Goal: Transaction & Acquisition: Download file/media

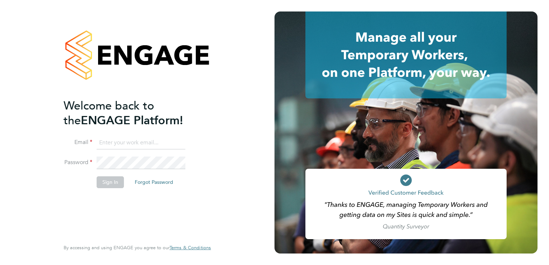
type input "g4s@pretiumresourcing.co.uk"
click at [106, 183] on button "Sign In" at bounding box center [110, 183] width 27 height 12
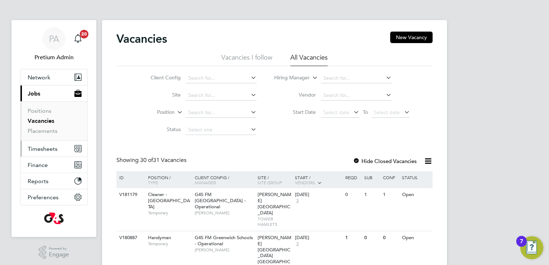
click at [50, 151] on span "Timesheets" at bounding box center [43, 149] width 30 height 7
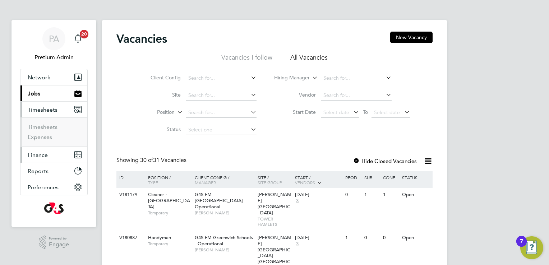
click at [50, 157] on button "Finance" at bounding box center [53, 155] width 67 height 16
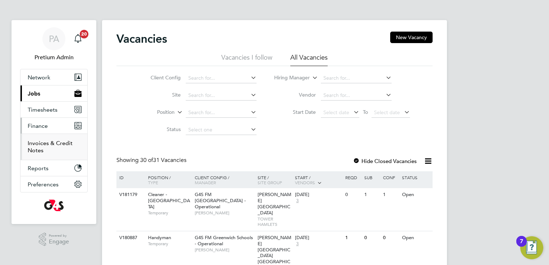
click at [61, 142] on link "Invoices & Credit Notes" at bounding box center [50, 147] width 45 height 14
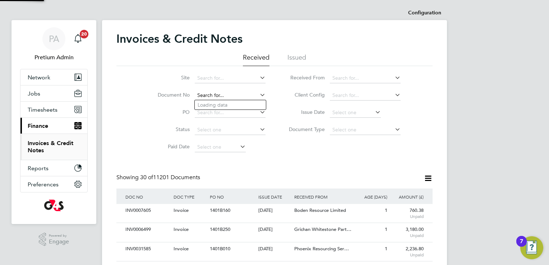
click at [217, 95] on input at bounding box center [230, 96] width 71 height 10
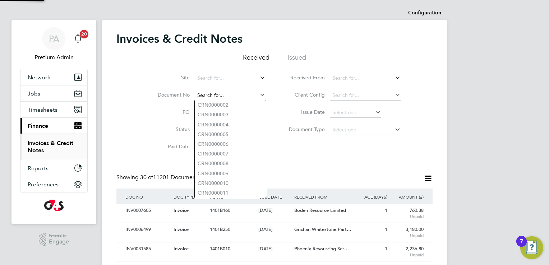
paste input "INV0007605"
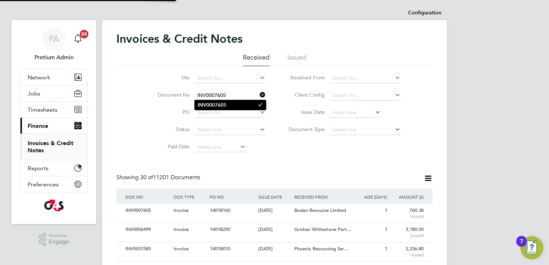
type input "INV0007605"
click at [222, 107] on b "INV0007605" at bounding box center [212, 105] width 29 height 6
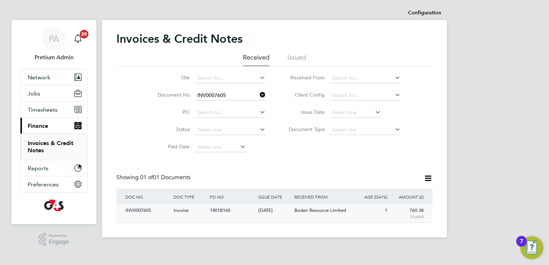
click at [280, 209] on div "[DATE]" at bounding box center [275, 210] width 36 height 13
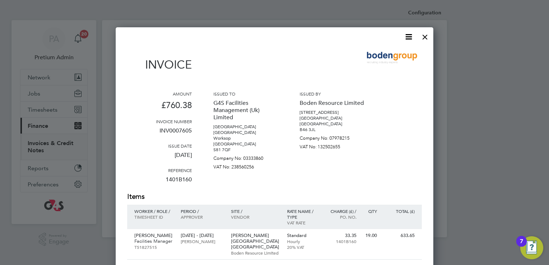
click at [408, 37] on icon at bounding box center [408, 36] width 9 height 9
click at [394, 52] on li "Download Invoice" at bounding box center [387, 54] width 50 height 10
click at [331, 72] on div "Invoice" at bounding box center [274, 63] width 295 height 32
click at [422, 38] on div at bounding box center [425, 35] width 13 height 13
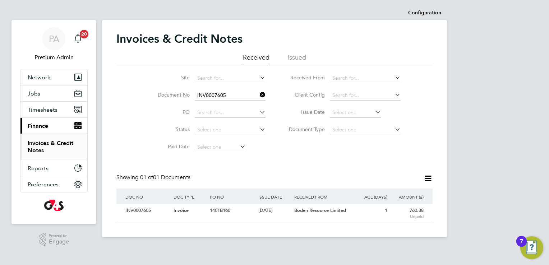
click at [258, 95] on icon at bounding box center [258, 95] width 0 height 10
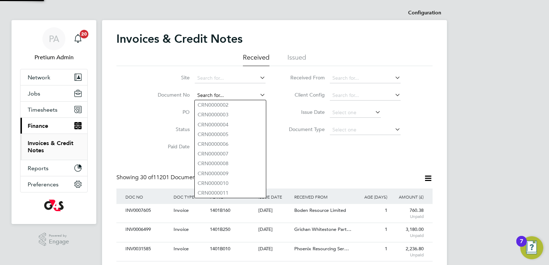
click at [239, 96] on input at bounding box center [230, 96] width 71 height 10
paste input "INV0006499"
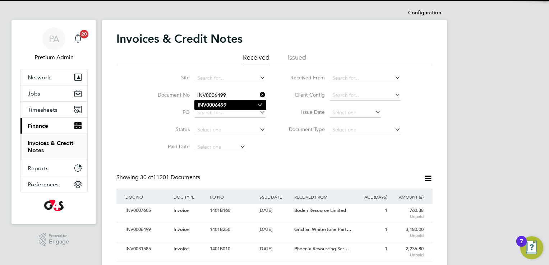
type input "INV0006499"
click at [226, 108] on li "INV0006499" at bounding box center [230, 105] width 71 height 10
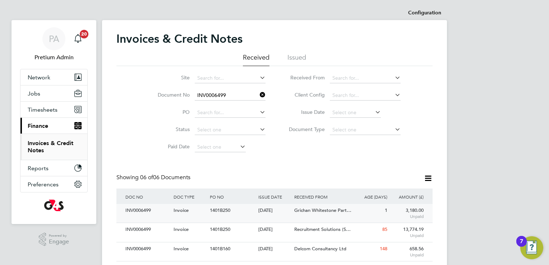
click at [298, 210] on span "Grichan Whitestone Part…" at bounding box center [322, 210] width 57 height 6
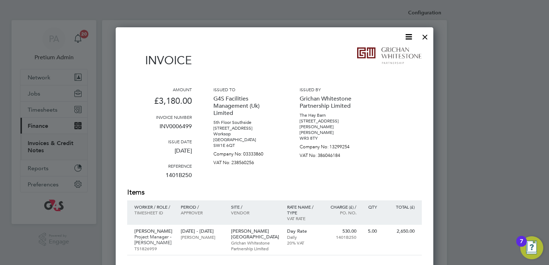
click at [410, 38] on icon at bounding box center [408, 36] width 9 height 9
click at [395, 52] on li "Download Invoice" at bounding box center [387, 54] width 50 height 10
click at [423, 35] on div at bounding box center [425, 35] width 13 height 13
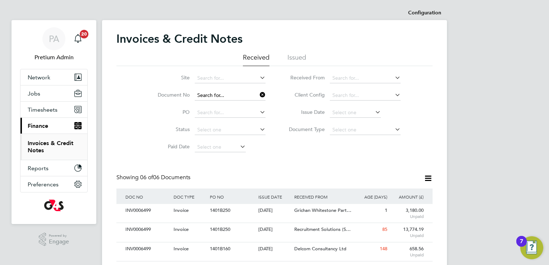
click at [255, 94] on input at bounding box center [230, 96] width 71 height 10
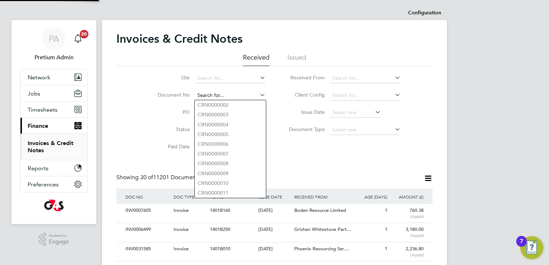
paste input "INV0031585"
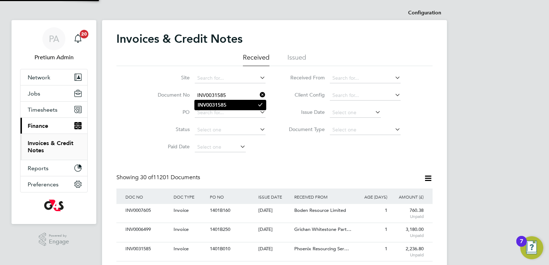
type input "INV0031585"
click at [229, 104] on li "INV0031585" at bounding box center [230, 105] width 71 height 10
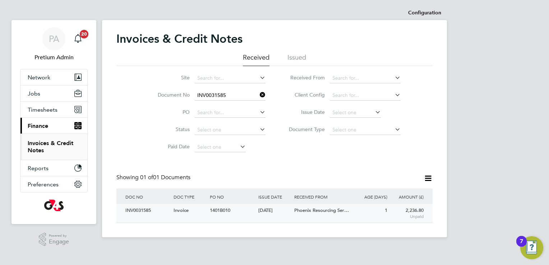
click at [279, 219] on div "INV0031585 Invoice 1401B010 23 Sep 2025 G4S Facilities Management (Uk) Limited …" at bounding box center [274, 213] width 316 height 19
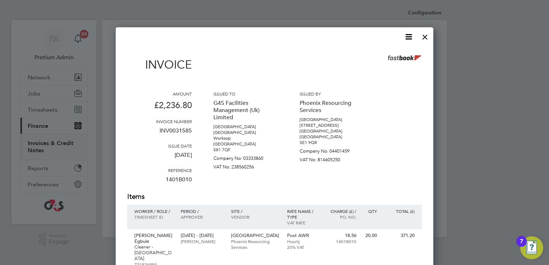
click at [411, 37] on icon at bounding box center [408, 36] width 9 height 9
click at [394, 54] on li "Download Invoice" at bounding box center [387, 54] width 50 height 10
click at [426, 40] on div at bounding box center [425, 35] width 13 height 13
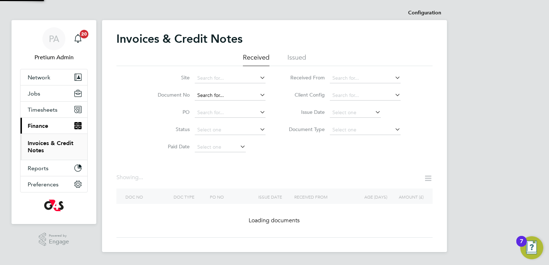
click at [239, 98] on input at bounding box center [230, 96] width 71 height 10
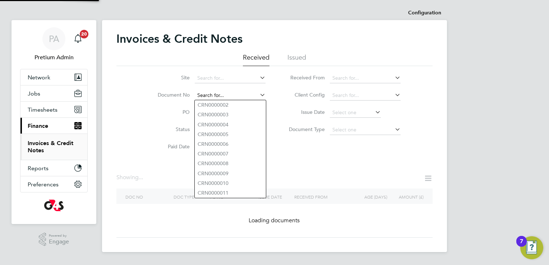
paste input "INV0008226"
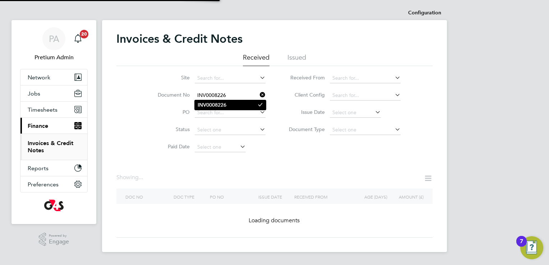
type input "INV0008226"
click at [207, 106] on b "INV0008226" at bounding box center [212, 105] width 29 height 6
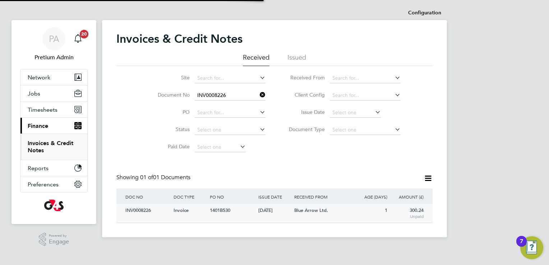
click at [228, 212] on span "1401B530" at bounding box center [220, 210] width 20 height 6
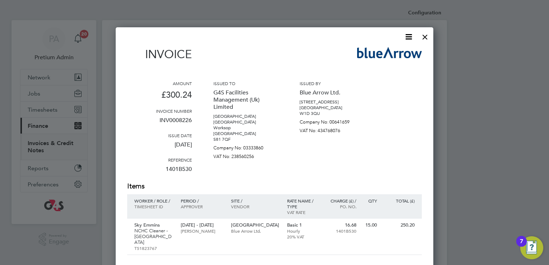
click at [409, 37] on icon at bounding box center [408, 36] width 9 height 9
click at [389, 54] on li "Download Invoice" at bounding box center [387, 54] width 50 height 10
click at [424, 37] on div at bounding box center [425, 35] width 13 height 13
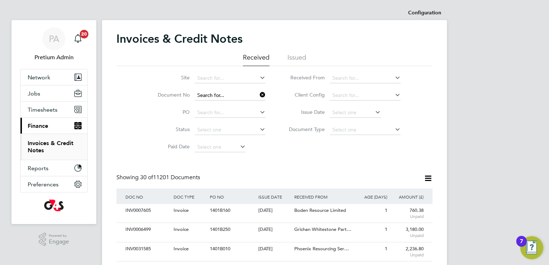
click at [243, 96] on input at bounding box center [230, 96] width 71 height 10
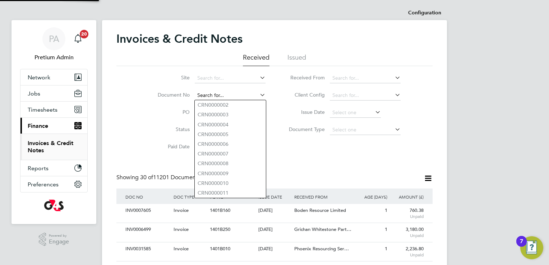
paste input "INV0008225"
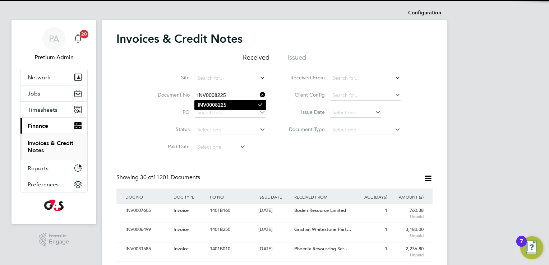
type input "INV0008225"
click at [220, 104] on b "INV0008225" at bounding box center [212, 105] width 29 height 6
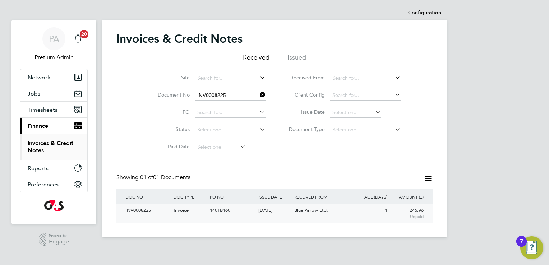
click at [283, 210] on div "[DATE]" at bounding box center [275, 210] width 36 height 13
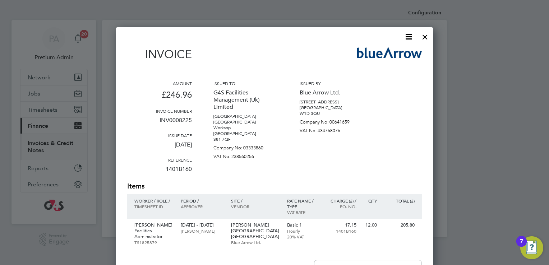
click at [407, 37] on icon at bounding box center [408, 36] width 9 height 9
click at [390, 52] on li "Download Invoice" at bounding box center [387, 54] width 50 height 10
click at [427, 37] on div at bounding box center [425, 35] width 13 height 13
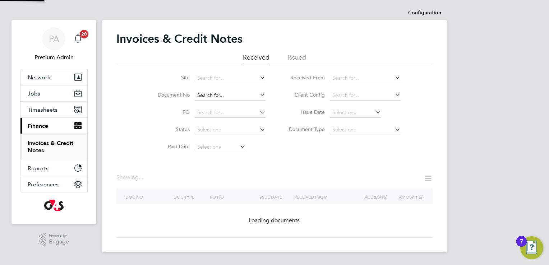
click at [240, 96] on input at bounding box center [230, 96] width 71 height 10
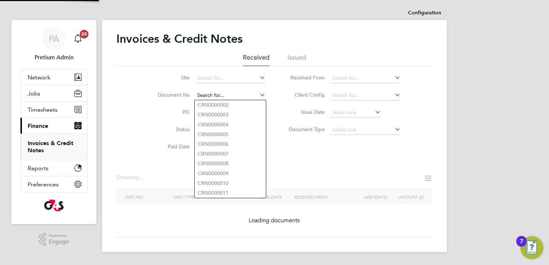
paste input "INV0008224"
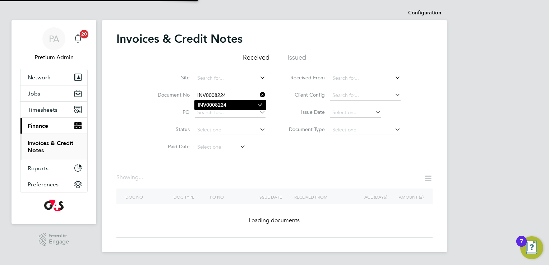
type input "INV0008224"
click at [226, 104] on b "INV0008224" at bounding box center [212, 105] width 29 height 6
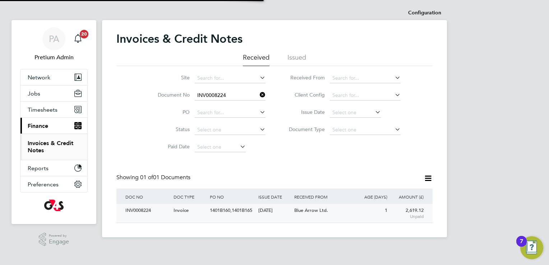
click at [307, 213] on span "Blue Arrow Ltd." at bounding box center [311, 210] width 34 height 6
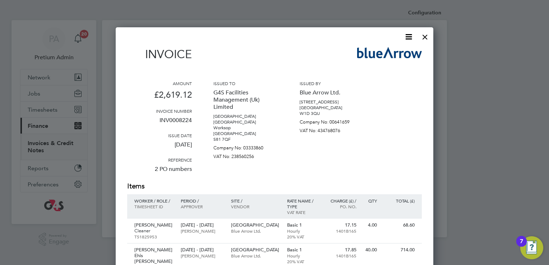
click at [412, 36] on icon at bounding box center [408, 36] width 9 height 9
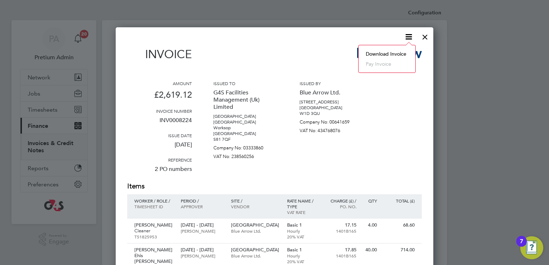
click at [390, 51] on li "Download Invoice" at bounding box center [387, 54] width 50 height 10
click at [424, 36] on div at bounding box center [425, 35] width 13 height 13
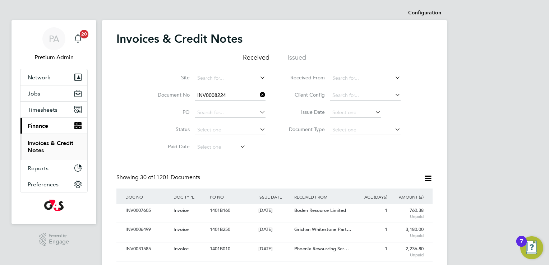
click at [258, 97] on icon at bounding box center [258, 95] width 0 height 10
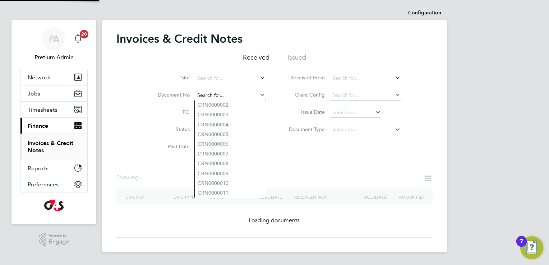
click at [238, 93] on input at bounding box center [230, 96] width 71 height 10
paste input "INV0006541"
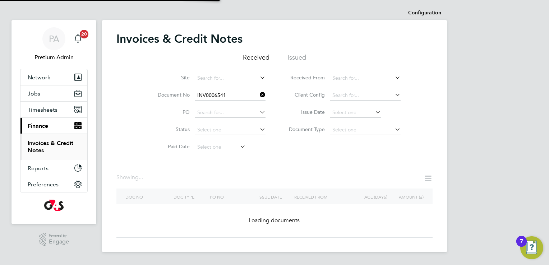
click at [222, 105] on b "INV0006541" at bounding box center [212, 105] width 29 height 6
type input "INV0006541"
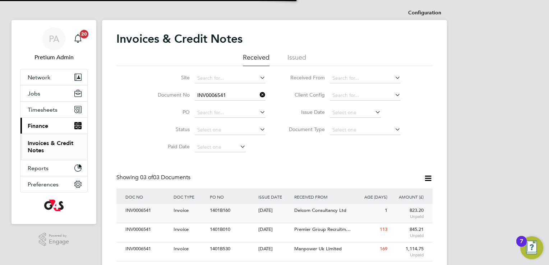
click at [279, 214] on div "[DATE]" at bounding box center [275, 210] width 36 height 13
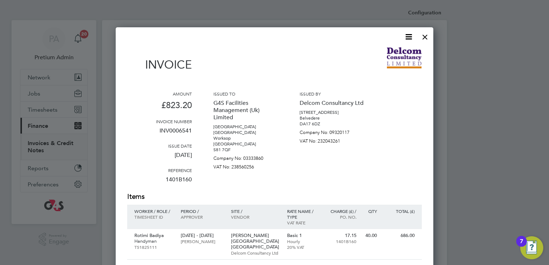
click at [410, 37] on icon at bounding box center [408, 36] width 9 height 9
click at [388, 54] on li "Download Invoice" at bounding box center [387, 54] width 50 height 10
click at [424, 34] on div at bounding box center [425, 35] width 13 height 13
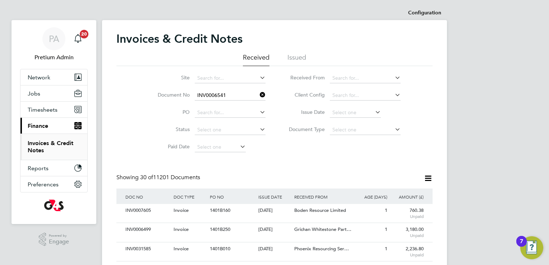
click at [258, 96] on icon at bounding box center [258, 95] width 0 height 10
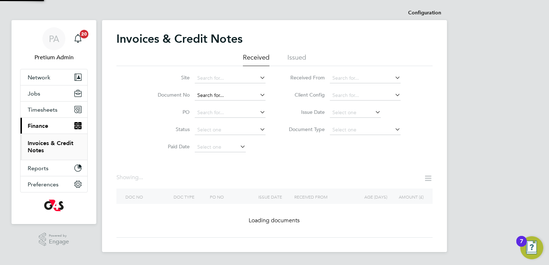
click at [234, 94] on input at bounding box center [230, 96] width 71 height 10
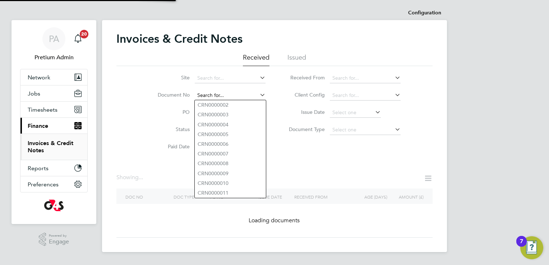
paste input "INV0000194"
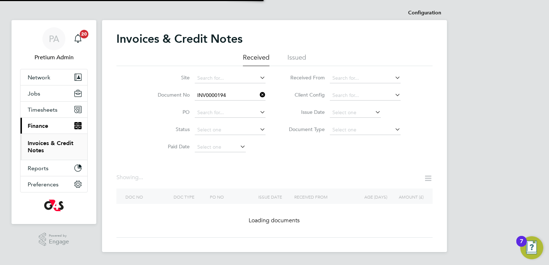
click at [221, 104] on b "INV0000194" at bounding box center [212, 105] width 29 height 6
type input "INV0000194"
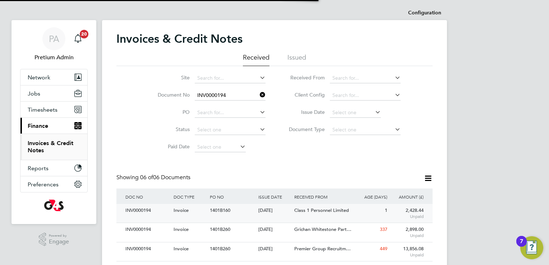
click at [276, 216] on div "[DATE]" at bounding box center [275, 210] width 36 height 13
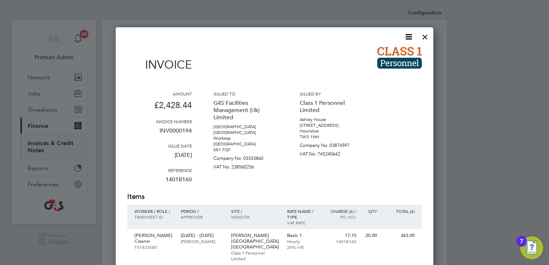
click at [409, 37] on icon at bounding box center [408, 36] width 9 height 9
click at [397, 56] on li "Download Invoice" at bounding box center [387, 54] width 50 height 10
click at [427, 39] on div at bounding box center [425, 35] width 13 height 13
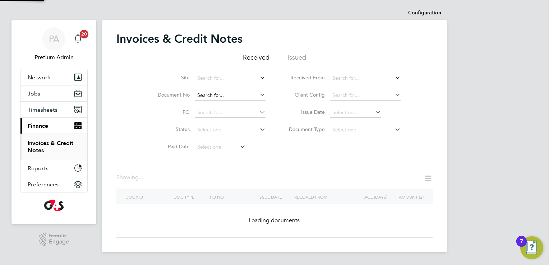
click at [227, 95] on input at bounding box center [230, 96] width 71 height 10
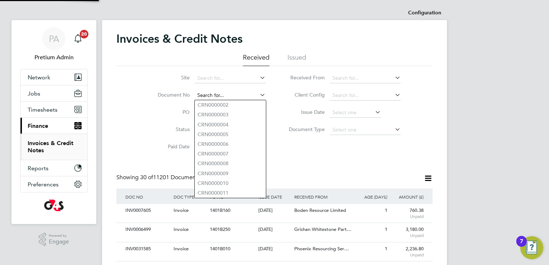
paste input "INV0007472"
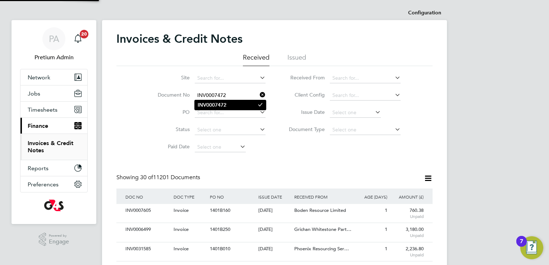
type input "INV0007472"
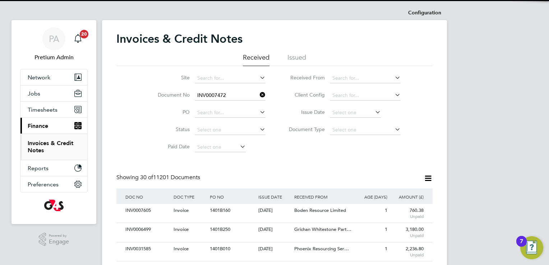
click at [229, 106] on li "INV0007472" at bounding box center [230, 105] width 71 height 10
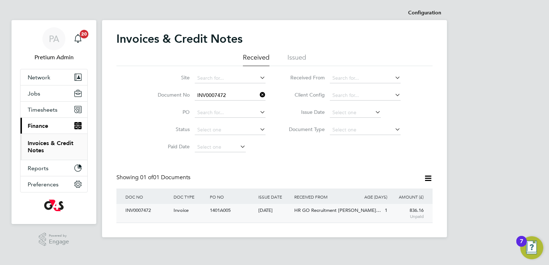
click at [254, 222] on div "INV0007472 Invoice 1401A005 23 Sep 2025 G4S Facilities Management (Uk) Limited …" at bounding box center [274, 213] width 316 height 19
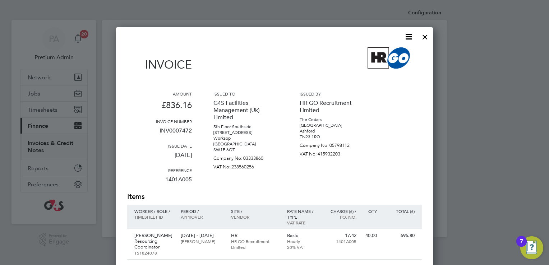
click at [412, 35] on icon at bounding box center [408, 36] width 9 height 9
click at [394, 54] on li "Download Invoice" at bounding box center [387, 54] width 50 height 10
click at [346, 49] on div "Invoice" at bounding box center [274, 63] width 295 height 32
click at [426, 36] on div at bounding box center [425, 35] width 13 height 13
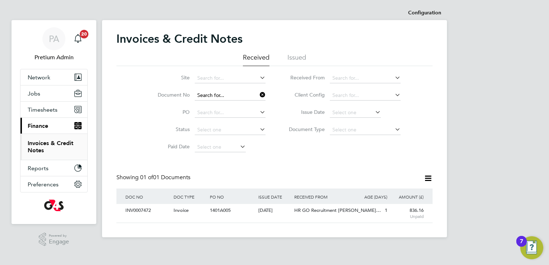
click at [242, 96] on input at bounding box center [230, 96] width 71 height 10
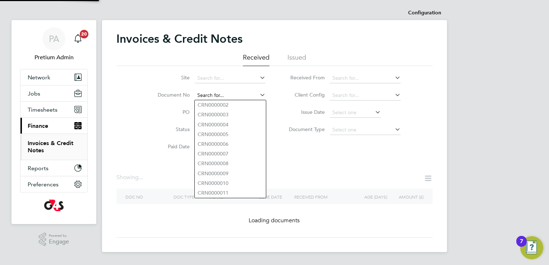
paste input "INV0007604"
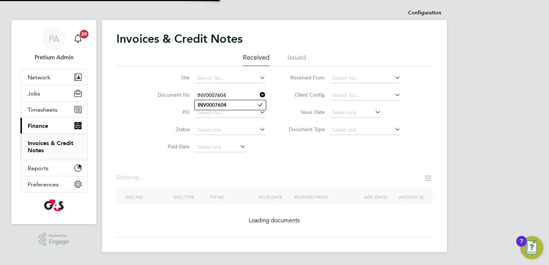
type input "INV0007604"
click at [218, 105] on b "INV0007604" at bounding box center [212, 105] width 29 height 6
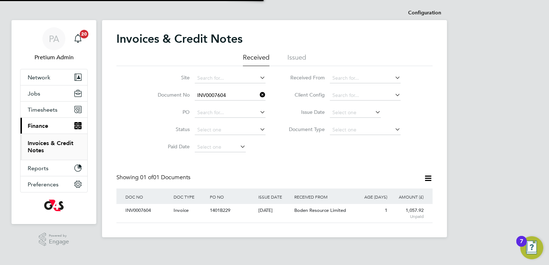
scroll to position [14, 61]
click at [233, 217] on div "1401B229" at bounding box center [232, 210] width 48 height 13
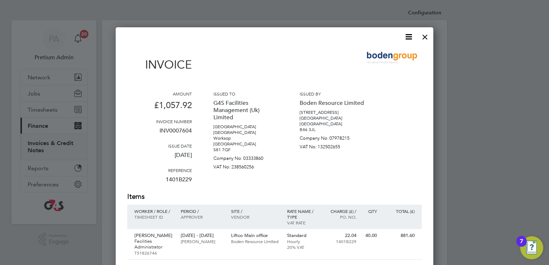
scroll to position [14, 61]
click at [413, 32] on icon at bounding box center [408, 36] width 9 height 9
click at [389, 54] on li "Download Invoice" at bounding box center [387, 54] width 50 height 10
click at [427, 34] on div at bounding box center [425, 35] width 13 height 13
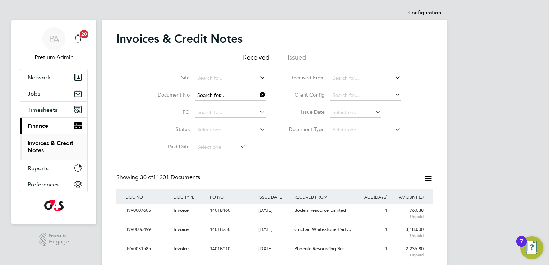
click at [227, 95] on input at bounding box center [230, 96] width 71 height 10
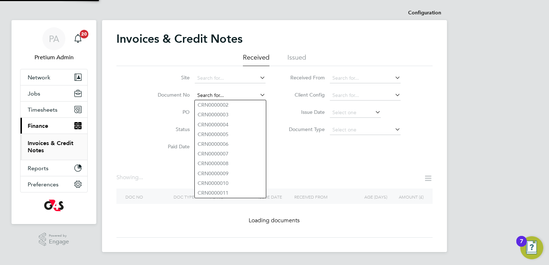
paste input "INV0000193"
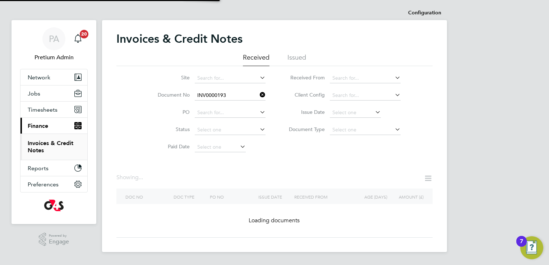
click at [224, 105] on b "INV0000193" at bounding box center [212, 105] width 29 height 6
type input "INV0000193"
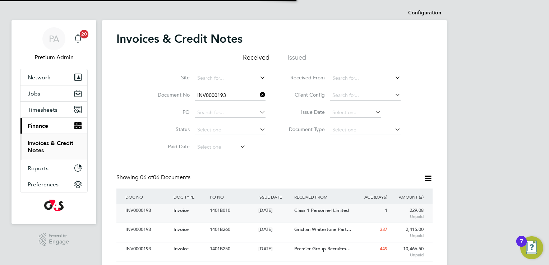
click at [220, 207] on div "1401B010" at bounding box center [232, 210] width 48 height 13
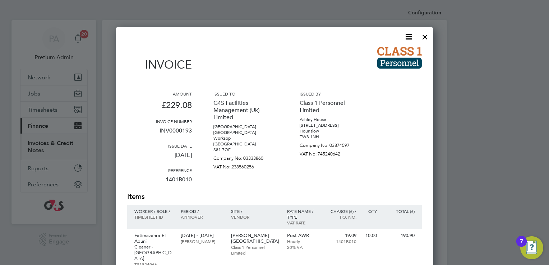
click at [409, 34] on icon at bounding box center [408, 36] width 9 height 9
click at [383, 54] on li "Download Invoice" at bounding box center [387, 54] width 50 height 10
click at [357, 53] on div "Invoice" at bounding box center [274, 63] width 295 height 32
click at [413, 32] on icon at bounding box center [408, 36] width 9 height 9
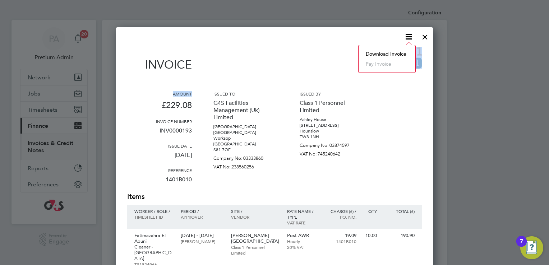
click at [392, 53] on li "Download Invoice" at bounding box center [387, 54] width 50 height 10
click at [363, 64] on div "Invoice" at bounding box center [274, 63] width 295 height 32
click at [427, 38] on div at bounding box center [425, 35] width 13 height 13
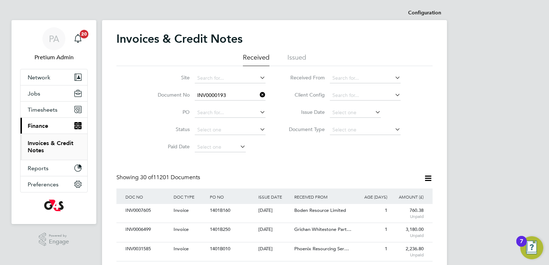
click at [258, 95] on icon at bounding box center [258, 95] width 0 height 10
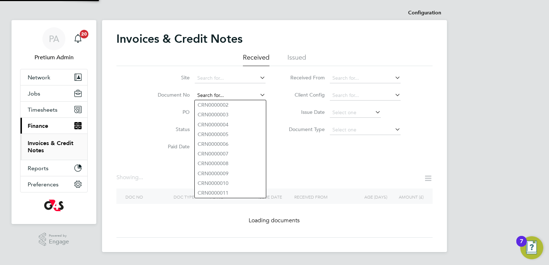
click at [230, 97] on input at bounding box center [230, 96] width 71 height 10
paste input "INV0054015"
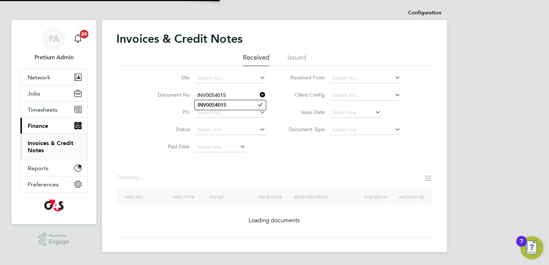
click at [224, 106] on b "INV0054015" at bounding box center [212, 105] width 29 height 6
type input "INV0054015"
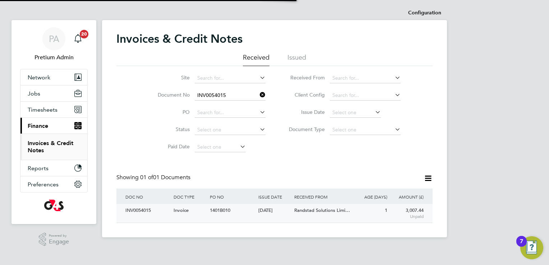
click at [237, 215] on div "1401B010" at bounding box center [232, 210] width 48 height 13
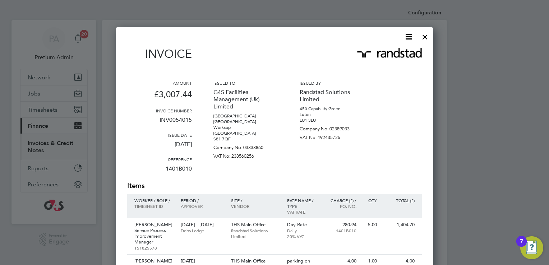
click at [407, 39] on icon at bounding box center [408, 36] width 9 height 9
click at [395, 51] on li "Download Invoice" at bounding box center [387, 54] width 50 height 10
click at [426, 35] on div at bounding box center [425, 35] width 13 height 13
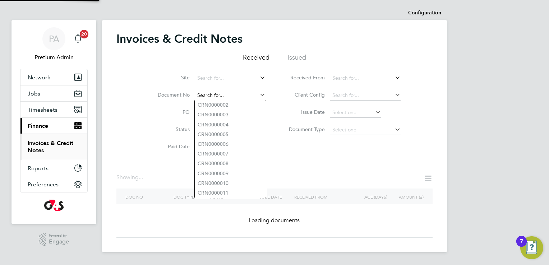
click at [241, 96] on input at bounding box center [230, 96] width 71 height 10
paste input "INV0007603"
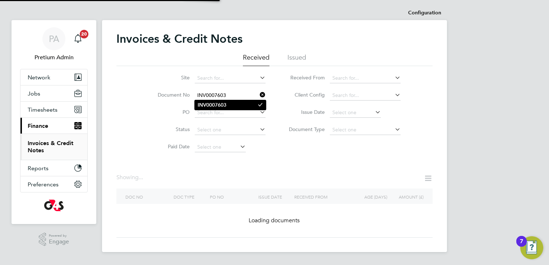
type input "INV0007603"
click at [226, 106] on b "INV0007603" at bounding box center [212, 105] width 29 height 6
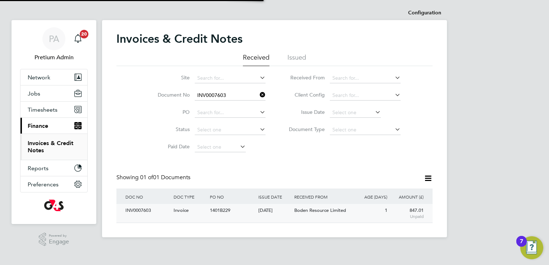
click at [232, 218] on div "INV0007603 Invoice 1401B229 23 Sep 2025 G4S Facilities Management (Uk) Limited …" at bounding box center [274, 213] width 316 height 19
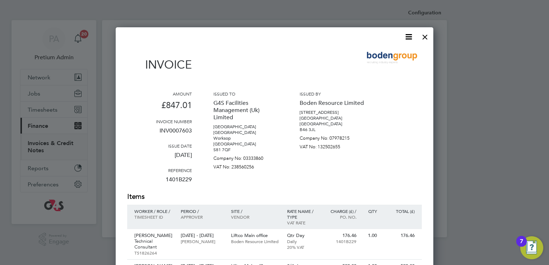
click at [410, 38] on icon at bounding box center [408, 36] width 9 height 9
click at [391, 52] on li "Download Invoice" at bounding box center [387, 54] width 50 height 10
click at [425, 38] on div at bounding box center [425, 35] width 13 height 13
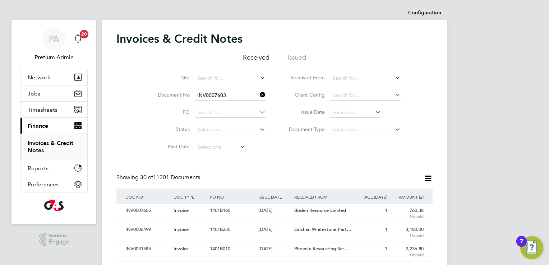
click at [258, 96] on icon at bounding box center [258, 95] width 0 height 10
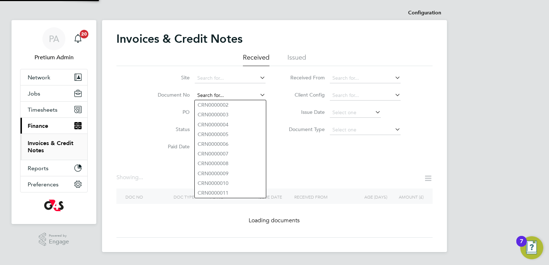
click at [240, 96] on input at bounding box center [230, 96] width 71 height 10
paste input "INV0007602"
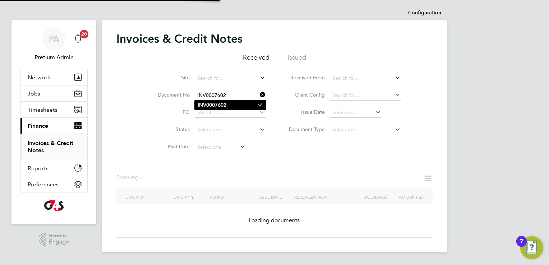
type input "INV0007602"
click at [223, 104] on b "INV0007602" at bounding box center [212, 105] width 29 height 6
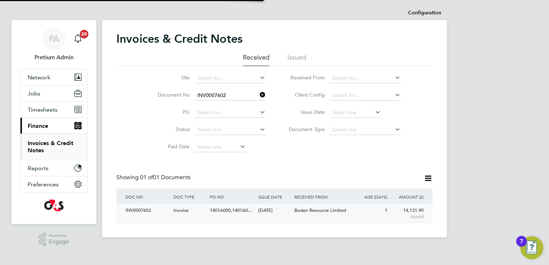
click at [265, 209] on div "[DATE]" at bounding box center [275, 210] width 36 height 13
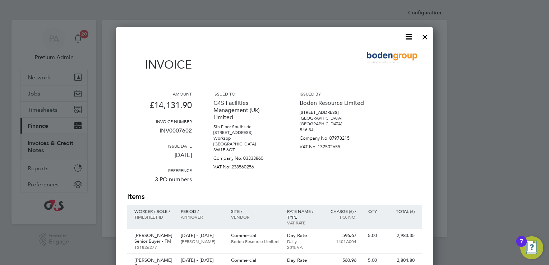
click at [406, 41] on icon at bounding box center [408, 36] width 9 height 9
click at [388, 54] on li "Download Invoice" at bounding box center [387, 54] width 50 height 10
click at [423, 40] on div at bounding box center [425, 35] width 13 height 13
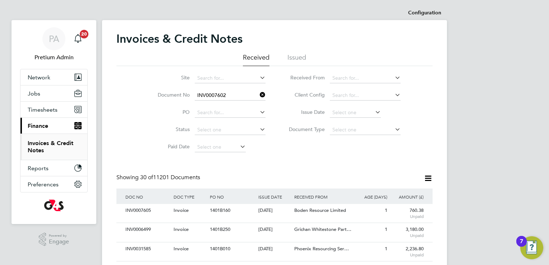
click at [258, 93] on icon at bounding box center [258, 95] width 0 height 10
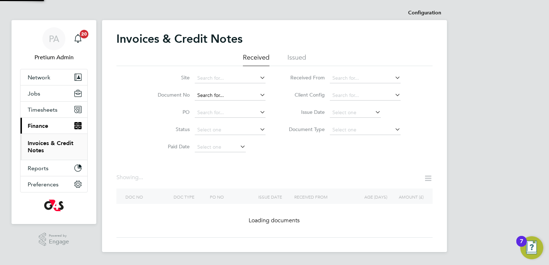
click at [238, 95] on input at bounding box center [230, 96] width 71 height 10
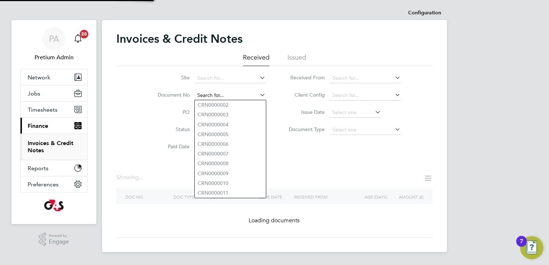
paste input "INV0007601"
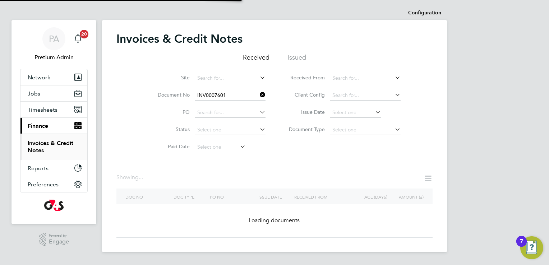
click at [220, 106] on b "INV0007601" at bounding box center [212, 105] width 29 height 6
type input "INV0007601"
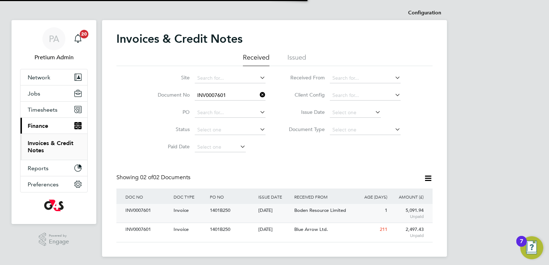
click at [326, 206] on div "Boden Resource Limited" at bounding box center [323, 210] width 60 height 13
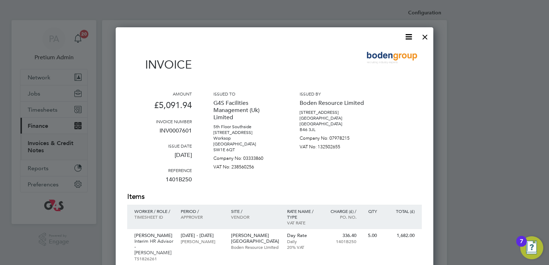
click at [408, 36] on icon at bounding box center [408, 36] width 9 height 9
click at [387, 52] on li "Download Invoice" at bounding box center [387, 54] width 50 height 10
click at [426, 38] on div at bounding box center [425, 35] width 13 height 13
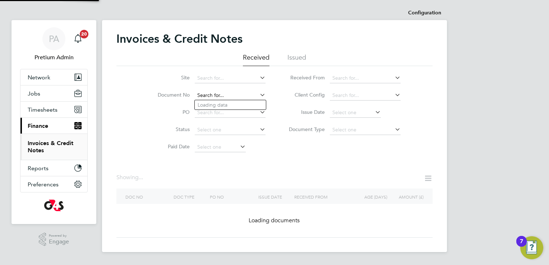
click at [243, 96] on input at bounding box center [230, 96] width 71 height 10
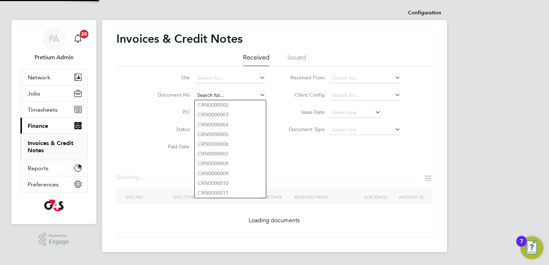
paste input "INV0031584"
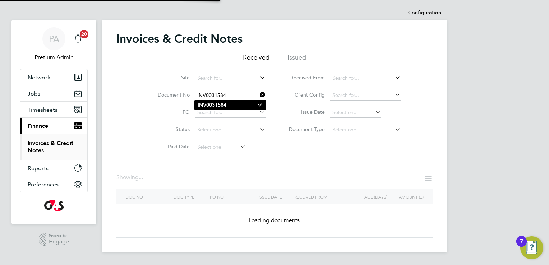
type input "INV0031584"
click at [229, 106] on li "INV0031584" at bounding box center [230, 105] width 71 height 10
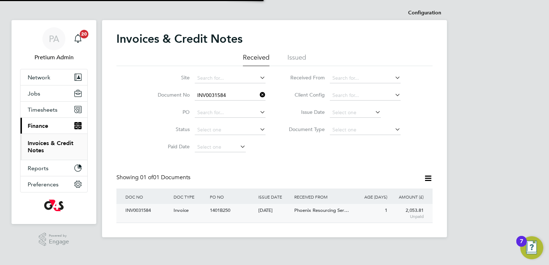
click at [228, 219] on div "INV0031584 Invoice 1401B250 23 Sep 2025 G4S Facilities Management (Uk) Limited …" at bounding box center [274, 213] width 316 height 19
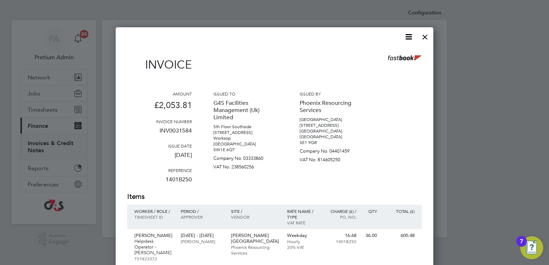
click at [411, 37] on icon at bounding box center [408, 36] width 9 height 9
click at [392, 53] on li "Download Invoice" at bounding box center [387, 54] width 50 height 10
click at [429, 34] on div at bounding box center [425, 35] width 13 height 13
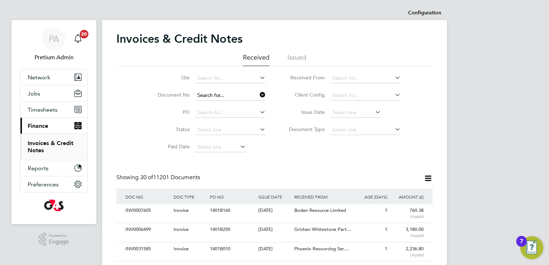
click at [237, 96] on input at bounding box center [230, 96] width 71 height 10
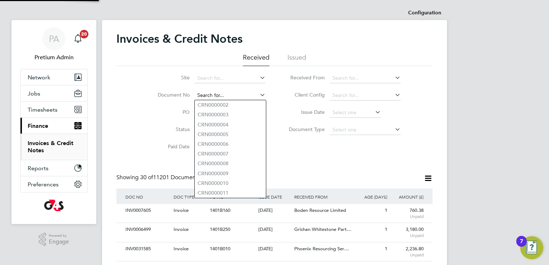
paste input "INV0008223"
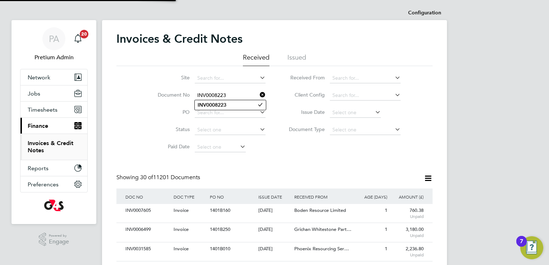
type input "INV0008223"
click at [224, 106] on b "INV0008223" at bounding box center [212, 105] width 29 height 6
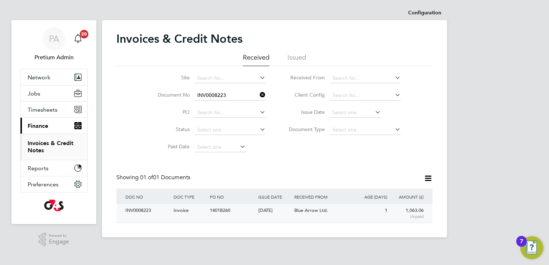
click at [219, 215] on div "1401B260" at bounding box center [232, 210] width 48 height 13
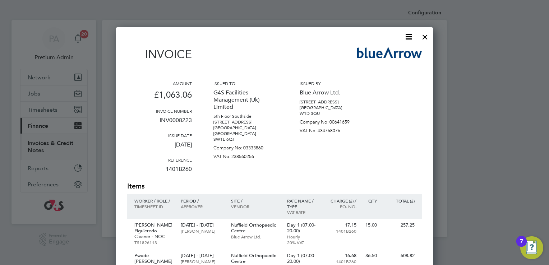
click at [409, 38] on icon at bounding box center [408, 36] width 9 height 9
click at [391, 52] on li "Download Invoice" at bounding box center [387, 54] width 50 height 10
click at [427, 35] on div at bounding box center [425, 35] width 13 height 13
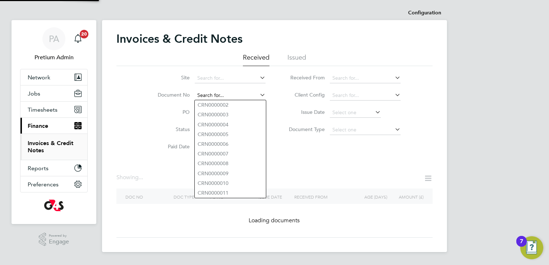
click at [231, 96] on input at bounding box center [230, 96] width 71 height 10
paste input "INV0008222"
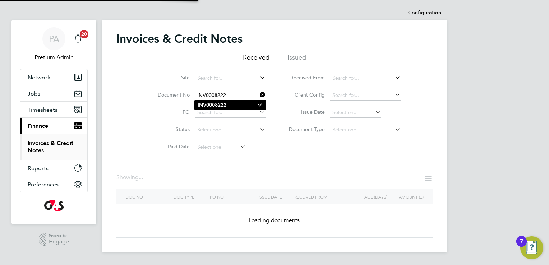
type input "INV0008222"
click at [222, 104] on b "INV0008222" at bounding box center [212, 105] width 29 height 6
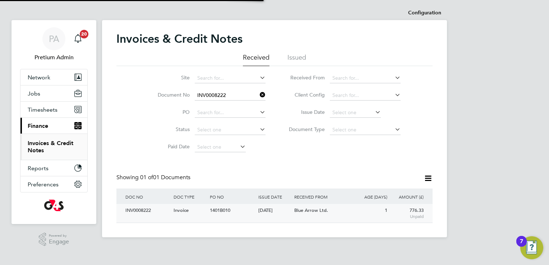
click at [216, 210] on span "1401B010" at bounding box center [220, 210] width 20 height 6
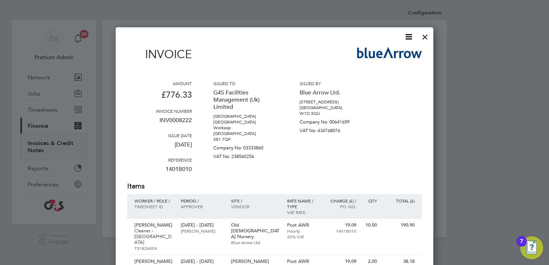
click at [406, 41] on icon at bounding box center [408, 36] width 9 height 9
click at [389, 51] on li "Download Invoice" at bounding box center [387, 54] width 50 height 10
click at [425, 37] on div at bounding box center [425, 35] width 13 height 13
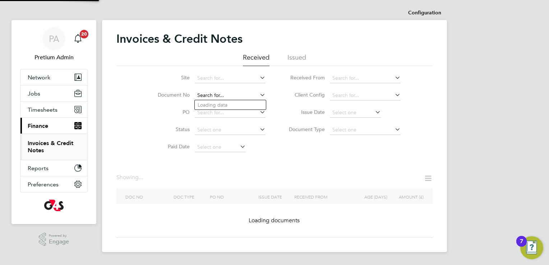
click at [243, 94] on input at bounding box center [230, 96] width 71 height 10
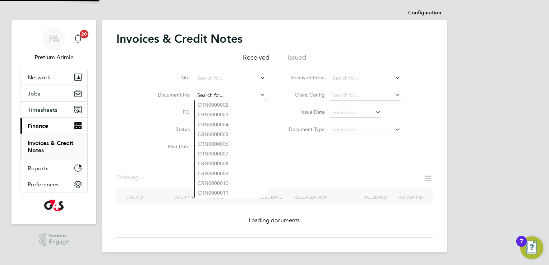
paste input "INV0006650"
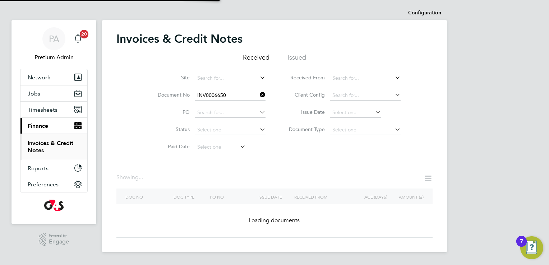
click at [219, 105] on b "INV0006650" at bounding box center [212, 105] width 29 height 6
type input "INV0006650"
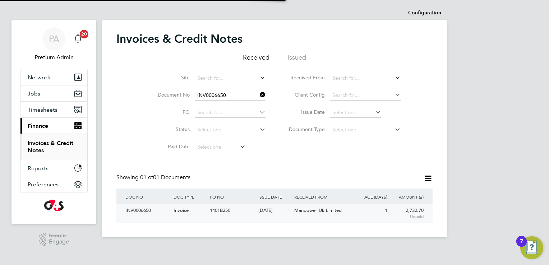
click at [210, 218] on div "INV0006650 Invoice 1401B250 23 Sep 2025 G4S Facilities Management (Uk) Limited …" at bounding box center [274, 213] width 316 height 19
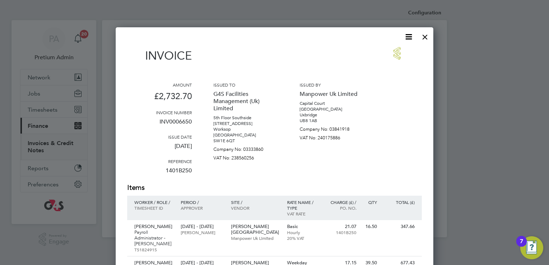
click at [407, 40] on icon at bounding box center [408, 36] width 9 height 9
click at [398, 49] on li "Download Invoice" at bounding box center [387, 54] width 50 height 10
click at [427, 35] on div at bounding box center [425, 35] width 13 height 13
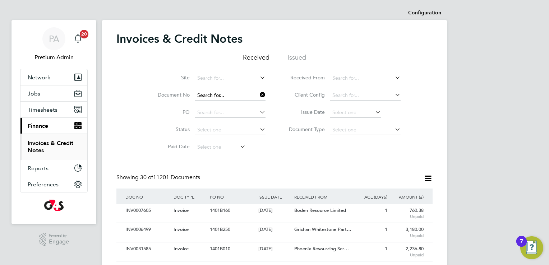
click at [237, 98] on input at bounding box center [230, 96] width 71 height 10
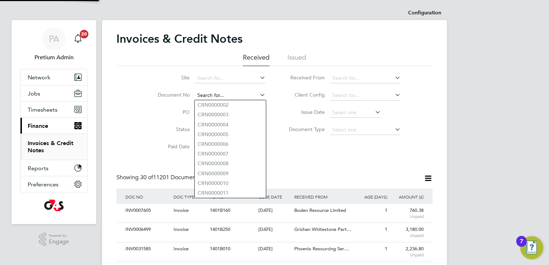
paste input "INV0006649"
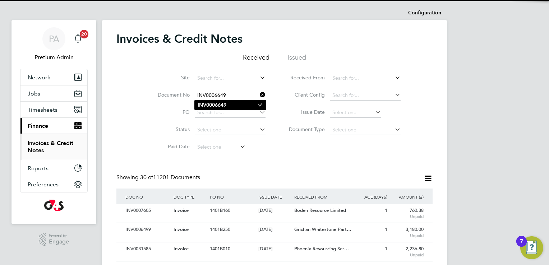
type input "INV0006649"
click at [220, 104] on b "INV0006649" at bounding box center [212, 105] width 29 height 6
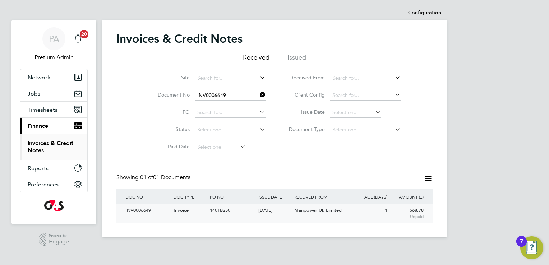
click at [219, 212] on span "1401B250" at bounding box center [220, 210] width 20 height 6
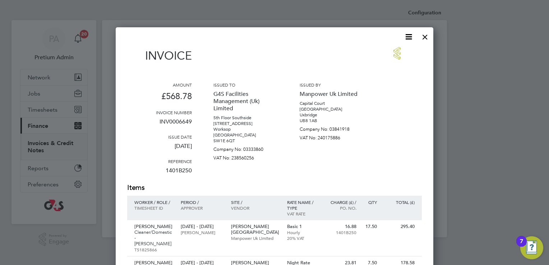
click at [409, 40] on icon at bounding box center [408, 36] width 9 height 9
click at [395, 54] on li "Download Invoice" at bounding box center [387, 54] width 50 height 10
click at [429, 30] on div at bounding box center [425, 35] width 13 height 13
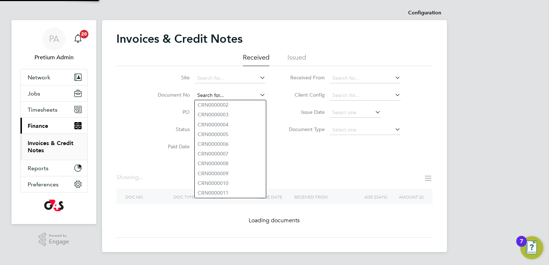
click at [233, 93] on input at bounding box center [230, 96] width 71 height 10
paste input "INV0006514"
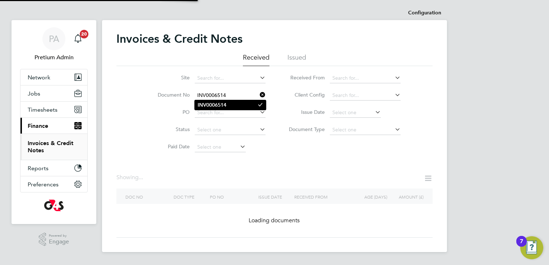
type input "INV0006514"
click at [216, 105] on b "INV0006514" at bounding box center [212, 105] width 29 height 6
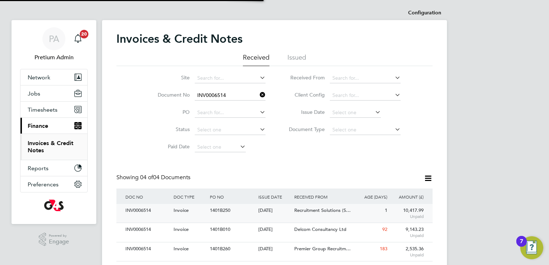
click at [272, 212] on div "[DATE]" at bounding box center [275, 210] width 36 height 13
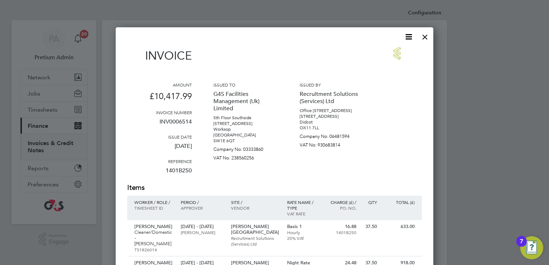
click at [410, 38] on icon at bounding box center [408, 36] width 9 height 9
click at [395, 52] on li "Download Invoice" at bounding box center [387, 54] width 50 height 10
click at [423, 37] on div at bounding box center [425, 35] width 13 height 13
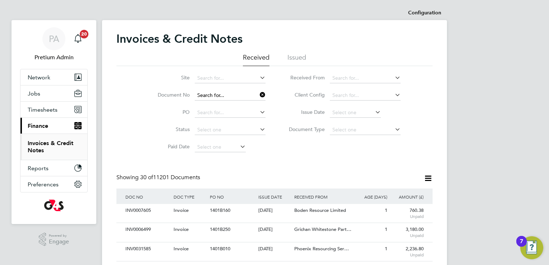
click at [237, 98] on input at bounding box center [230, 96] width 71 height 10
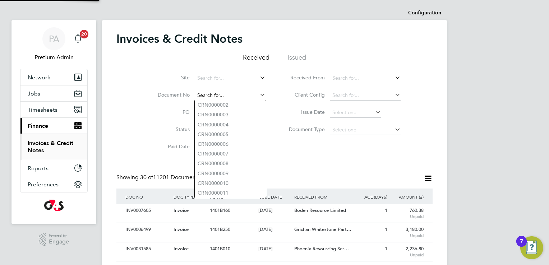
paste input "INV0008221"
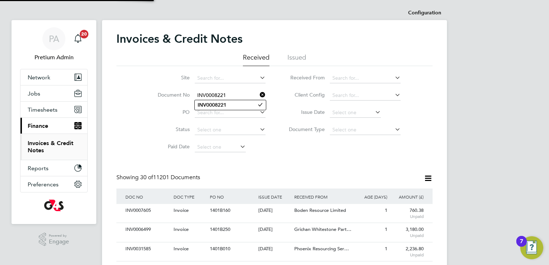
type input "INV0008221"
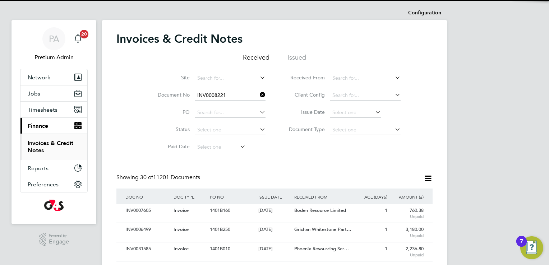
click at [217, 105] on b "INV0008221" at bounding box center [212, 105] width 29 height 6
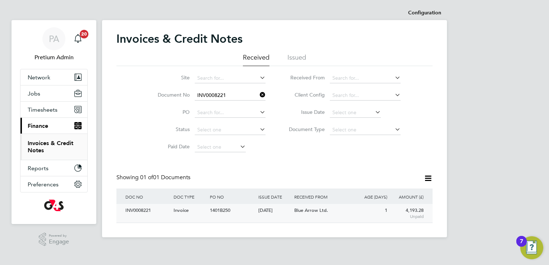
click at [276, 215] on div "[DATE]" at bounding box center [275, 210] width 36 height 13
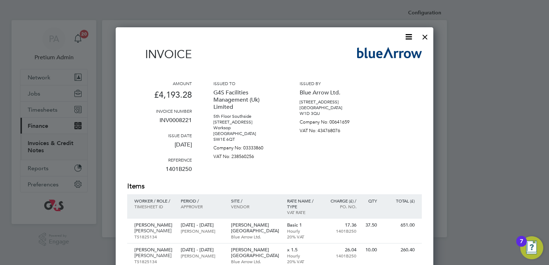
click at [408, 39] on icon at bounding box center [408, 36] width 9 height 9
click at [389, 54] on li "Download Invoice" at bounding box center [387, 54] width 50 height 10
click at [422, 38] on div at bounding box center [425, 35] width 13 height 13
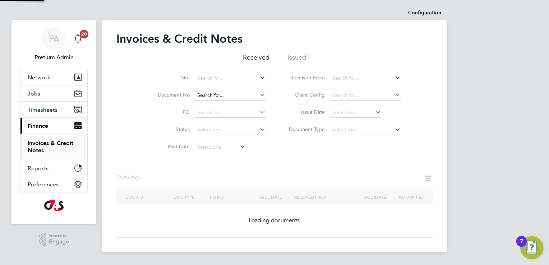
click at [244, 95] on input at bounding box center [230, 96] width 71 height 10
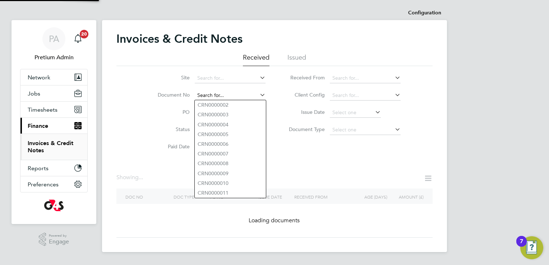
paste input "INV0006648"
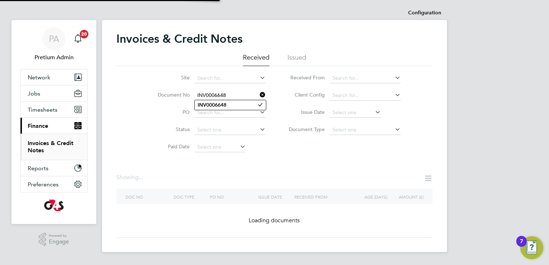
type input "INV0006648"
click at [216, 102] on b "INV0006648" at bounding box center [212, 105] width 29 height 6
type input "INV0006648"
click at [216, 102] on div "Configuration Configuration Invoices & Credit Notes Received Issued Site Docume…" at bounding box center [274, 129] width 345 height 247
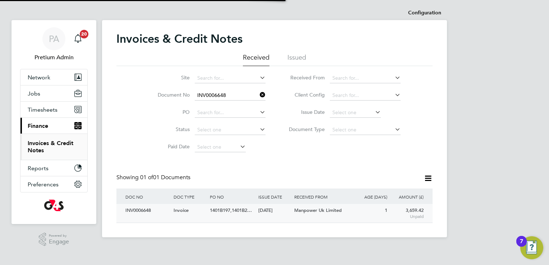
click at [204, 214] on div "Invoice" at bounding box center [190, 210] width 36 height 13
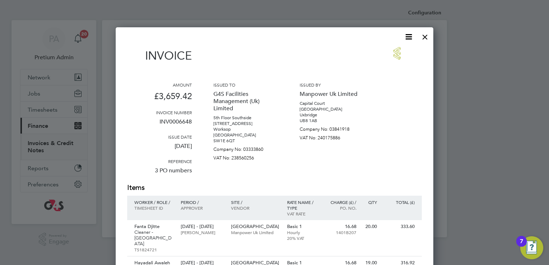
click at [409, 41] on icon at bounding box center [408, 36] width 9 height 9
click at [393, 55] on li "Download Invoice" at bounding box center [387, 54] width 50 height 10
click at [425, 40] on div at bounding box center [425, 35] width 13 height 13
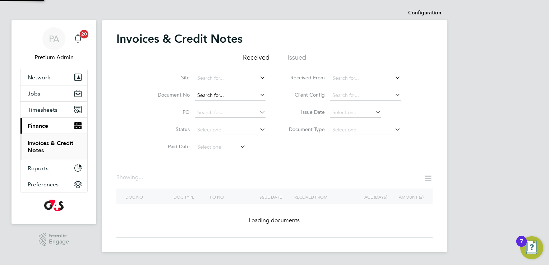
click at [237, 99] on input at bounding box center [230, 96] width 71 height 10
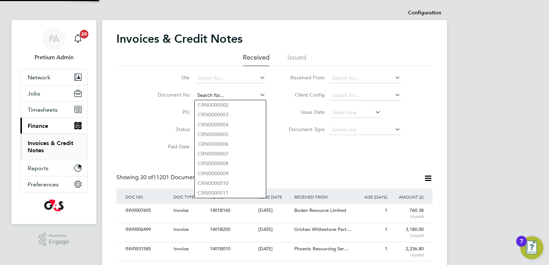
paste input "INV_E_00142"
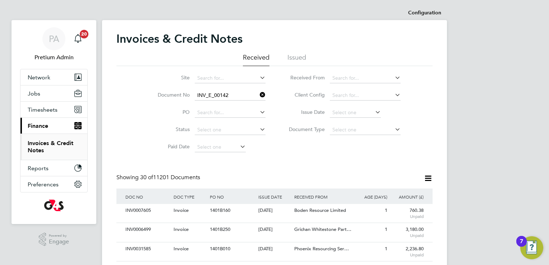
click at [219, 105] on b "INV_E_00142" at bounding box center [213, 105] width 31 height 6
type input "INV_E_00142"
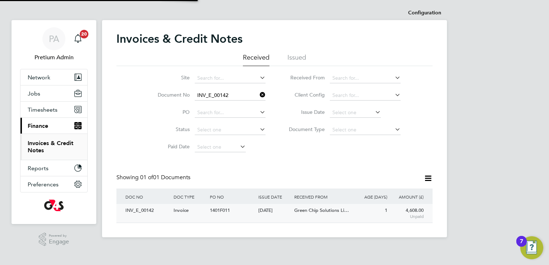
click at [250, 218] on div "INV_E_00142 Invoice 1401F011 23 Sep 2025 G4S Facilities Management (Uk) Limited…" at bounding box center [274, 213] width 316 height 19
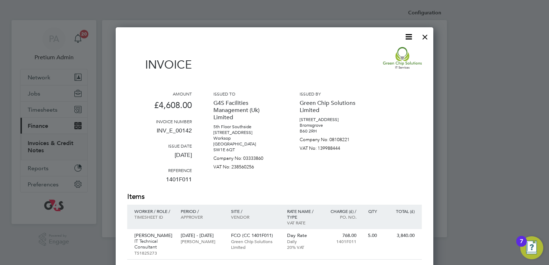
click at [411, 34] on icon at bounding box center [408, 36] width 9 height 9
click at [390, 53] on li "Download Invoice" at bounding box center [387, 54] width 50 height 10
click at [431, 40] on div at bounding box center [425, 35] width 13 height 13
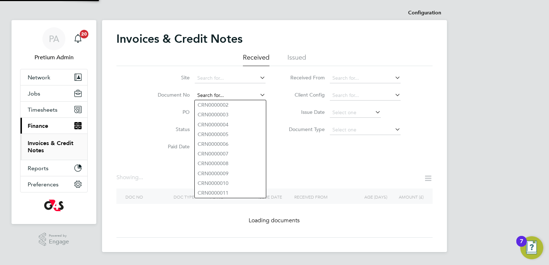
click at [249, 100] on div "Configuration Configuration Invoices & Credit Notes Received Issued Site Docume…" at bounding box center [274, 129] width 345 height 247
paste input "INV0006540"
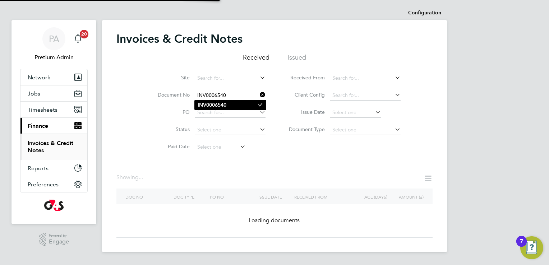
type input "INV0006540"
click at [225, 107] on b "INV0006540" at bounding box center [212, 105] width 29 height 6
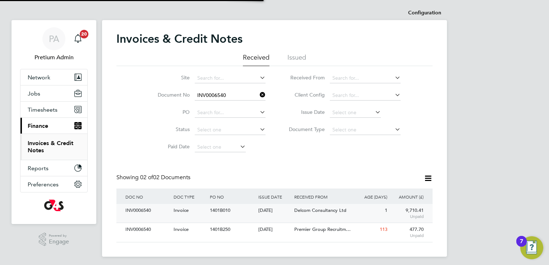
click at [255, 211] on div "1401B010" at bounding box center [232, 210] width 48 height 13
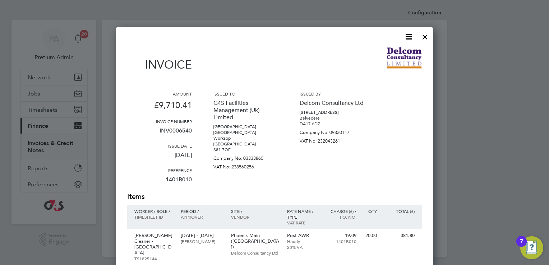
click at [409, 40] on icon at bounding box center [408, 36] width 9 height 9
click at [393, 54] on li "Download Invoice" at bounding box center [387, 54] width 50 height 10
click at [425, 41] on div at bounding box center [425, 35] width 13 height 13
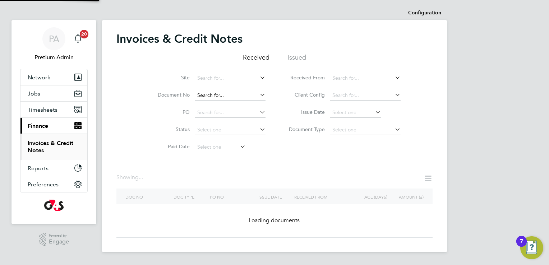
click at [239, 95] on input at bounding box center [230, 96] width 71 height 10
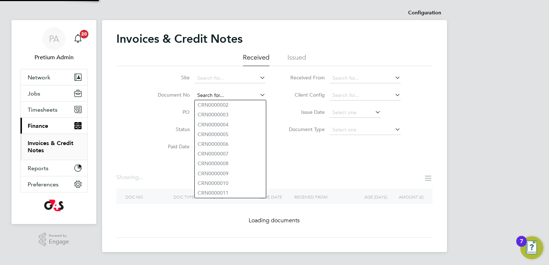
paste input "INV0006647"
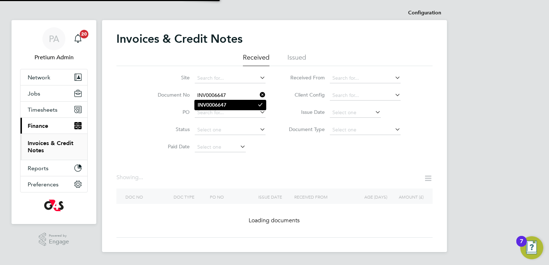
type input "INV0006647"
click at [226, 106] on b "INV0006647" at bounding box center [212, 105] width 29 height 6
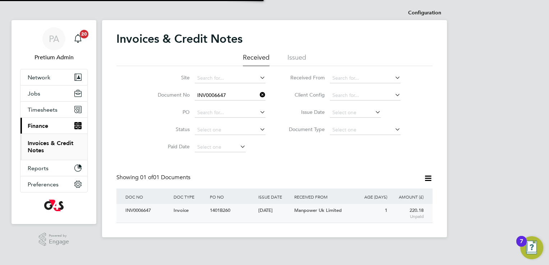
click at [217, 221] on div "INV0006647 Invoice 1401B260 23 Sep 2025 G4S Facilities Management (Uk) Limited …" at bounding box center [274, 213] width 316 height 19
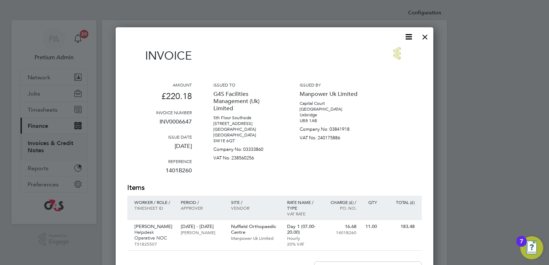
click at [413, 37] on icon at bounding box center [408, 36] width 9 height 9
click at [394, 52] on li "Download Invoice" at bounding box center [387, 54] width 50 height 10
click at [424, 35] on div at bounding box center [425, 35] width 13 height 13
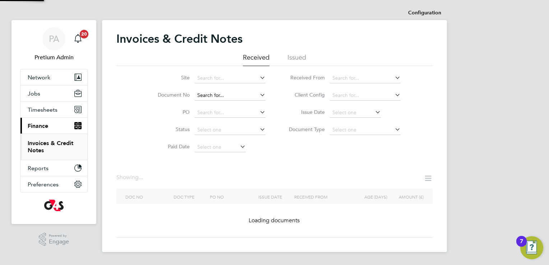
click at [240, 97] on input at bounding box center [230, 96] width 71 height 10
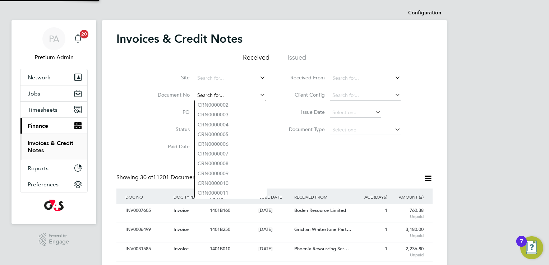
paste input "INV0008220"
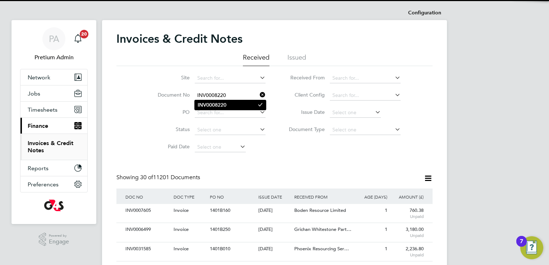
type input "INV0008220"
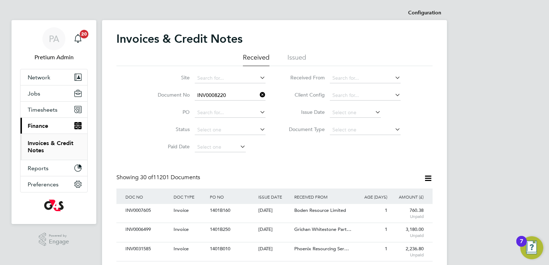
click at [234, 104] on li "INV0008220" at bounding box center [230, 105] width 71 height 10
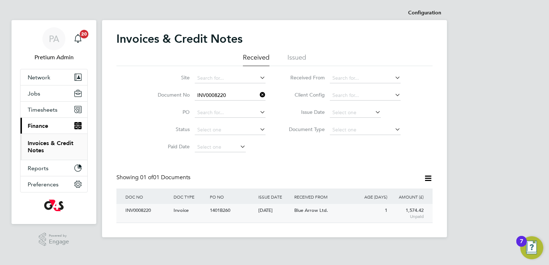
click at [256, 214] on div "1401B260" at bounding box center [232, 210] width 48 height 13
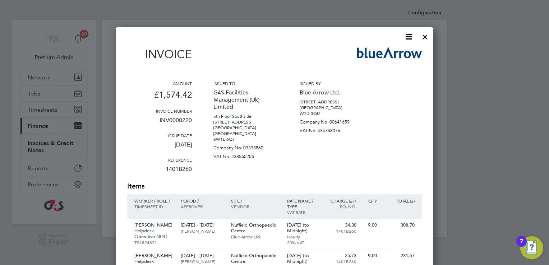
click at [410, 36] on icon at bounding box center [408, 36] width 9 height 9
click at [395, 54] on li "Download Invoice" at bounding box center [387, 54] width 50 height 10
click at [423, 36] on div at bounding box center [425, 35] width 13 height 13
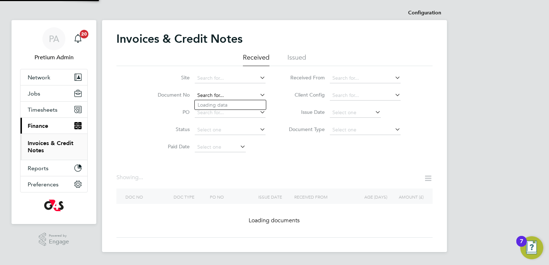
click at [240, 96] on input at bounding box center [230, 96] width 71 height 10
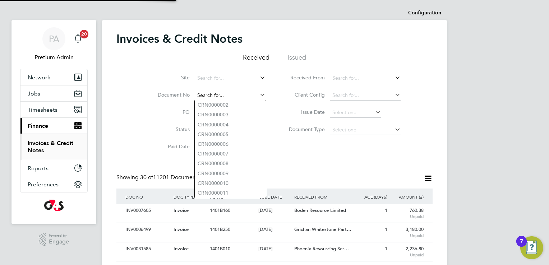
paste input "INV0008219"
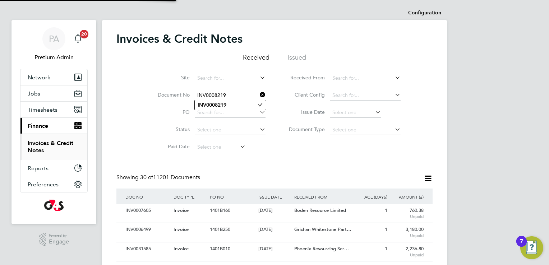
type input "INV0008219"
click at [220, 103] on b "INV0008219" at bounding box center [212, 105] width 29 height 6
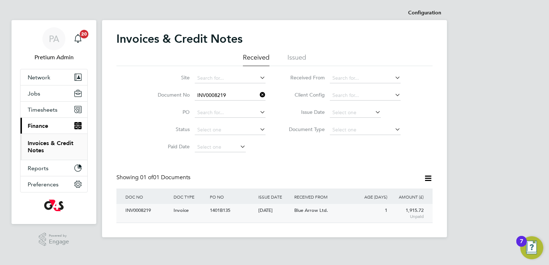
click at [187, 217] on div "Invoice" at bounding box center [190, 210] width 36 height 13
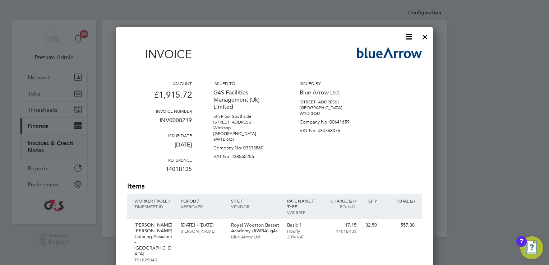
click at [408, 36] on icon at bounding box center [408, 36] width 9 height 9
click at [387, 56] on li "Download Invoice" at bounding box center [387, 54] width 50 height 10
click at [425, 38] on div at bounding box center [425, 35] width 13 height 13
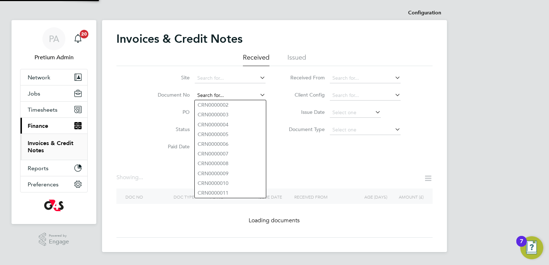
click at [233, 96] on input at bounding box center [230, 96] width 71 height 10
paste input "INV0000192"
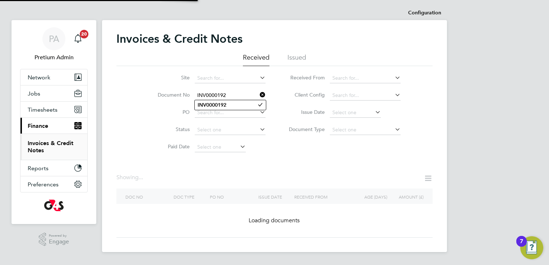
type input "INV0000192"
click at [219, 105] on b "INV0000192" at bounding box center [212, 105] width 29 height 6
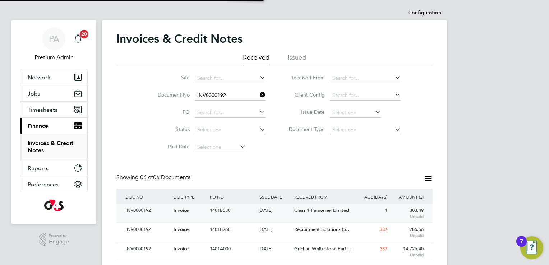
click at [290, 206] on div "[DATE]" at bounding box center [275, 210] width 36 height 13
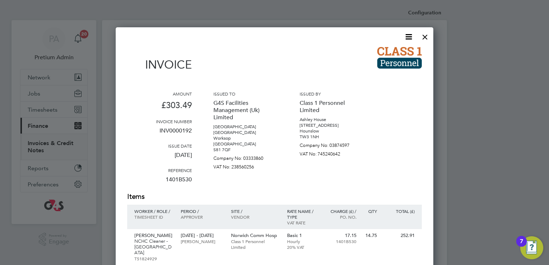
click at [410, 35] on icon at bounding box center [408, 36] width 9 height 9
click at [397, 56] on li "Download Invoice" at bounding box center [387, 54] width 50 height 10
click at [270, 52] on div "Invoice" at bounding box center [274, 63] width 295 height 32
click at [426, 37] on div at bounding box center [425, 35] width 13 height 13
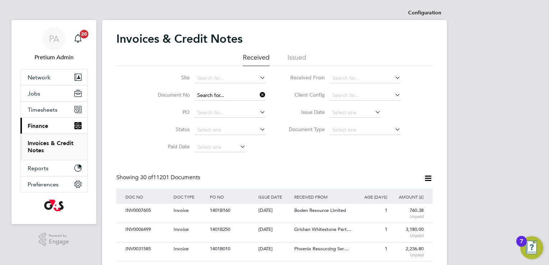
click at [256, 94] on input at bounding box center [230, 96] width 71 height 10
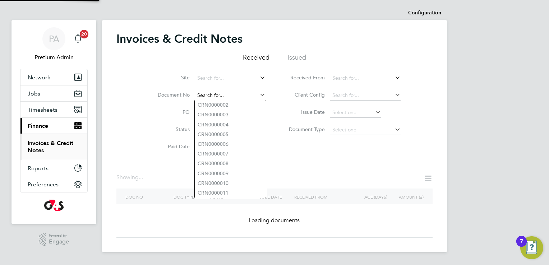
paste input "INV0006498"
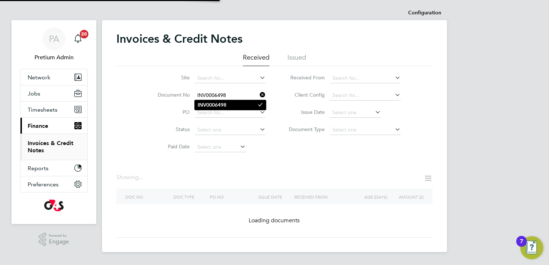
type input "INV0006498"
click at [215, 105] on b "INV0006498" at bounding box center [212, 105] width 29 height 6
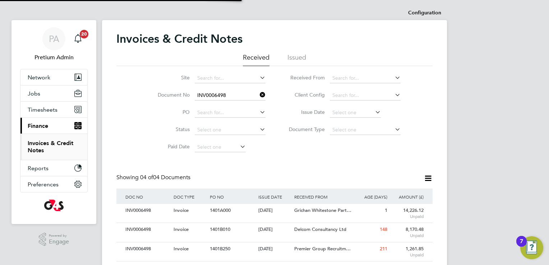
scroll to position [14, 49]
click at [273, 212] on div "[DATE]" at bounding box center [275, 210] width 36 height 13
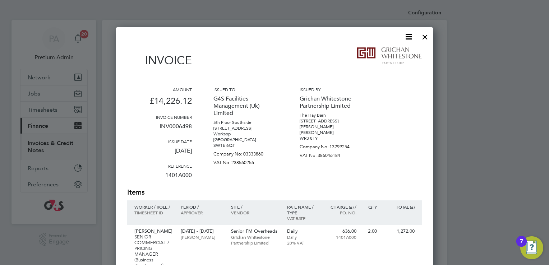
scroll to position [14, 49]
click at [408, 33] on icon at bounding box center [408, 36] width 9 height 9
click at [385, 53] on li "Download Invoice" at bounding box center [387, 54] width 50 height 10
click at [425, 33] on div at bounding box center [425, 35] width 13 height 13
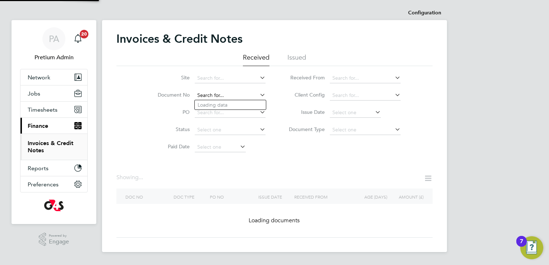
click at [237, 97] on input at bounding box center [230, 96] width 71 height 10
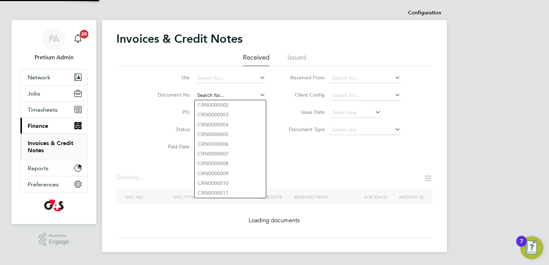
paste input "INV0000191"
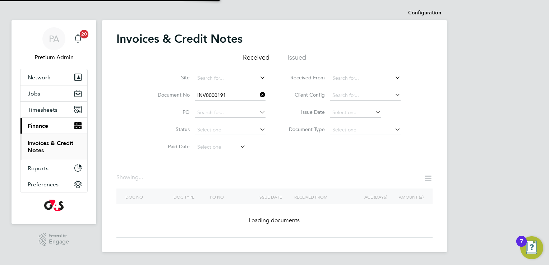
click at [225, 106] on b "INV0000191" at bounding box center [212, 105] width 29 height 6
type input "INV0000191"
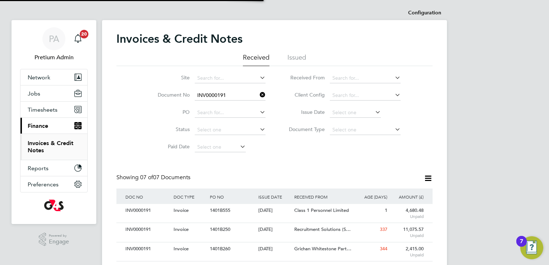
scroll to position [14, 49]
click at [271, 210] on div "[DATE]" at bounding box center [275, 210] width 36 height 13
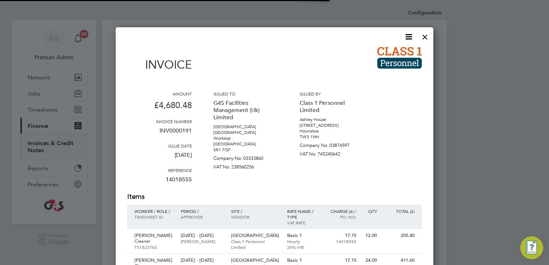
scroll to position [4, 4]
click at [409, 37] on icon at bounding box center [408, 36] width 9 height 9
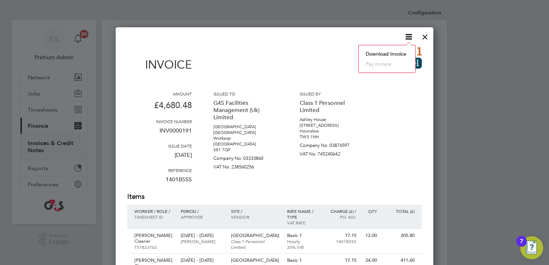
click at [398, 53] on li "Download Invoice" at bounding box center [387, 54] width 50 height 10
click at [425, 39] on div at bounding box center [425, 35] width 13 height 13
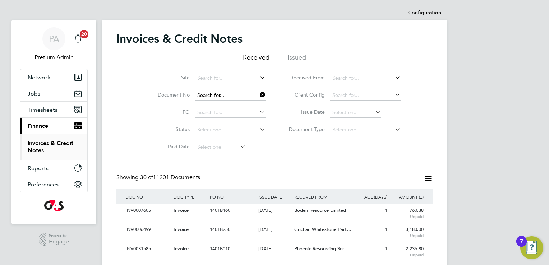
click at [236, 94] on input at bounding box center [230, 96] width 71 height 10
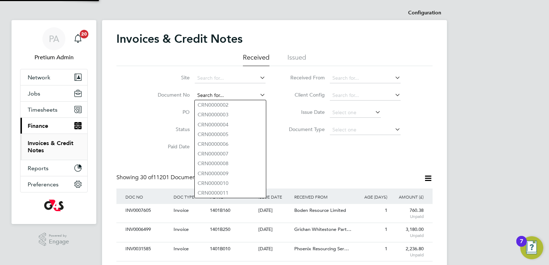
paste input "INV0000190"
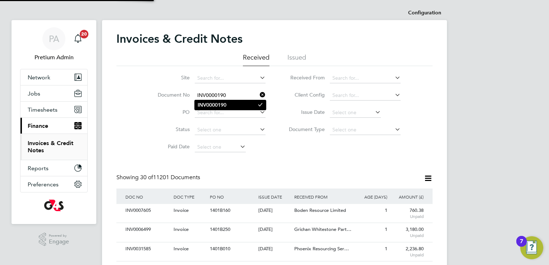
type input "INV0000190"
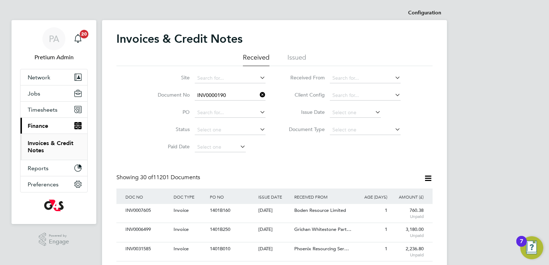
click at [217, 104] on b "INV0000190" at bounding box center [212, 105] width 29 height 6
click at [203, 211] on div "Invoice" at bounding box center [190, 210] width 36 height 13
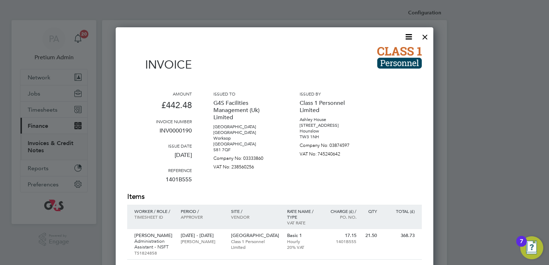
click at [408, 36] on icon at bounding box center [408, 36] width 9 height 9
click at [387, 50] on li "Download Invoice" at bounding box center [387, 54] width 50 height 10
click at [423, 33] on div at bounding box center [425, 35] width 13 height 13
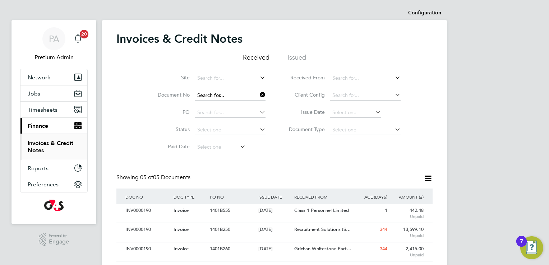
click at [248, 96] on input at bounding box center [230, 96] width 71 height 10
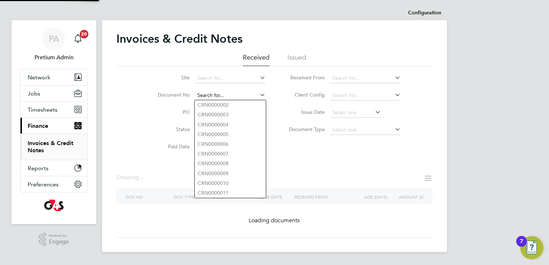
paste input "INV0054014"
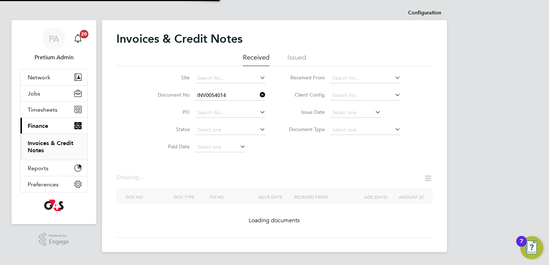
click at [216, 104] on b "INV0054014" at bounding box center [212, 105] width 29 height 6
type input "INV0054014"
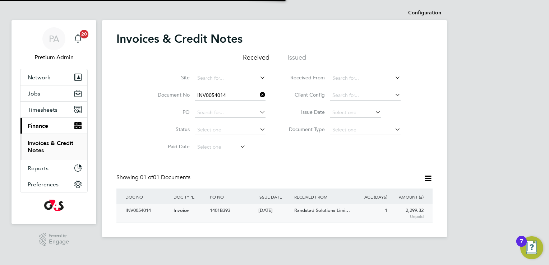
click at [233, 208] on div "1401B393" at bounding box center [232, 210] width 48 height 13
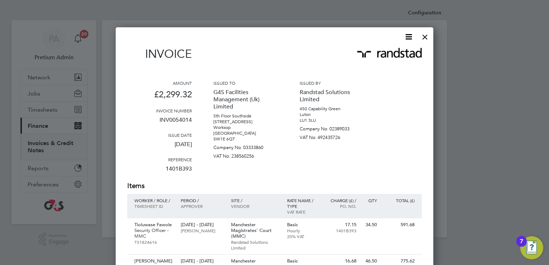
click at [408, 38] on icon at bounding box center [408, 36] width 9 height 9
click at [384, 53] on li "Download Invoice" at bounding box center [387, 54] width 50 height 10
click at [424, 35] on div at bounding box center [425, 35] width 13 height 13
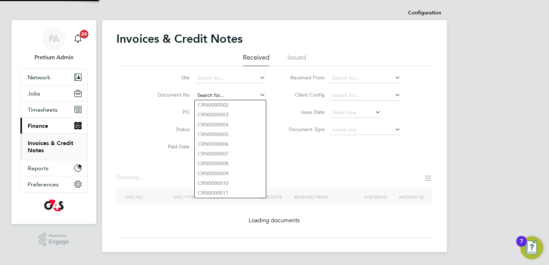
click at [235, 97] on input at bounding box center [230, 96] width 71 height 10
paste input "INV0007471"
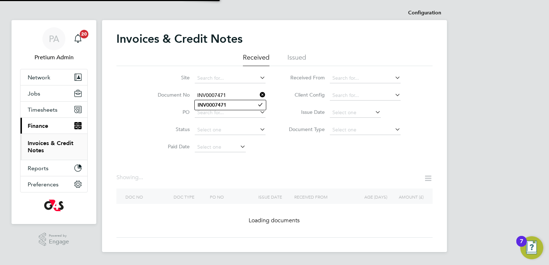
click at [220, 102] on b "INV0007471" at bounding box center [212, 105] width 29 height 6
type input "INV0007471"
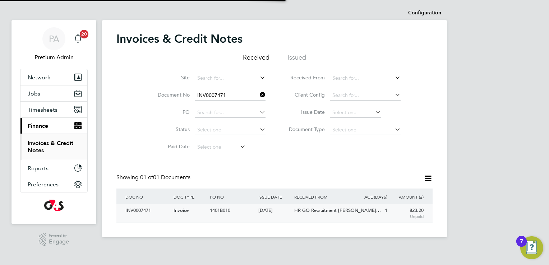
click at [305, 210] on span "HR GO Recruitment Lim…" at bounding box center [337, 210] width 87 height 6
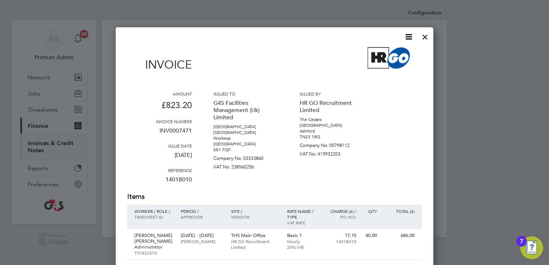
click at [410, 36] on icon at bounding box center [408, 36] width 9 height 9
click at [396, 50] on li "Download Invoice" at bounding box center [387, 54] width 50 height 10
click at [428, 35] on div at bounding box center [425, 35] width 13 height 13
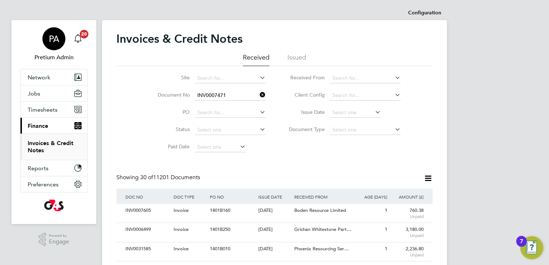
click at [69, 36] on link "PA Pretium Admin" at bounding box center [54, 44] width 68 height 35
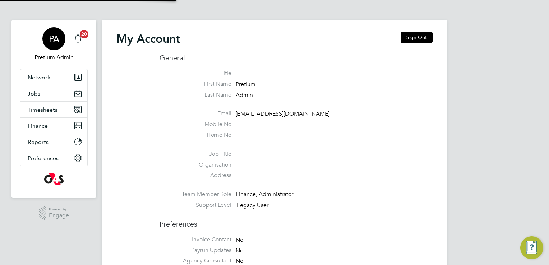
type input "sinead.mills@pretiumresourcing.co.uk"
click at [411, 39] on button "Sign Out" at bounding box center [417, 38] width 32 height 12
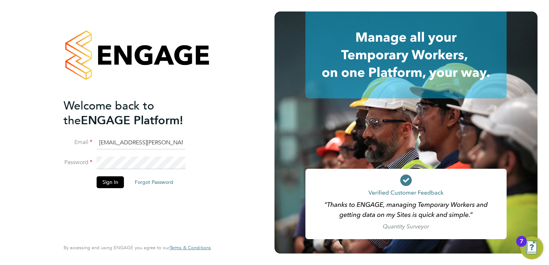
click at [122, 147] on input "sinead.mills@pretiumresourcing.co.uk" at bounding box center [141, 143] width 89 height 13
drag, startPoint x: 171, startPoint y: 146, endPoint x: 34, endPoint y: 152, distance: 137.1
click at [34, 152] on div "Welcome back to the ENGAGE Platform! Email ills@pretiumresourcing.co.uk Passwor…" at bounding box center [137, 132] width 275 height 265
type input "e"
type input "h"
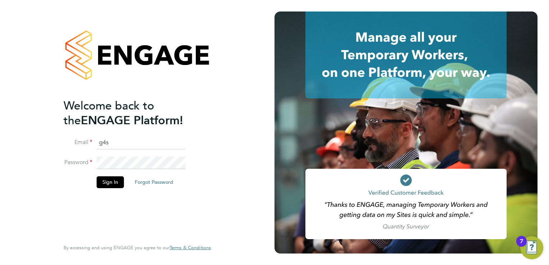
type input "g4sess@pretiumresourcing.co.uk"
click at [119, 184] on button "Sign In" at bounding box center [110, 183] width 27 height 12
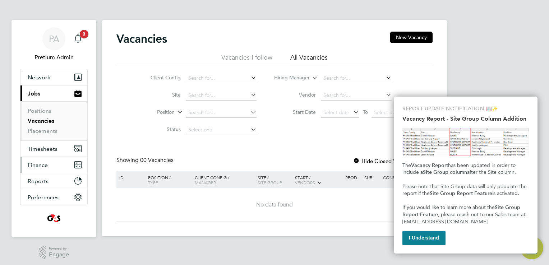
click at [48, 166] on button "Finance" at bounding box center [53, 165] width 67 height 16
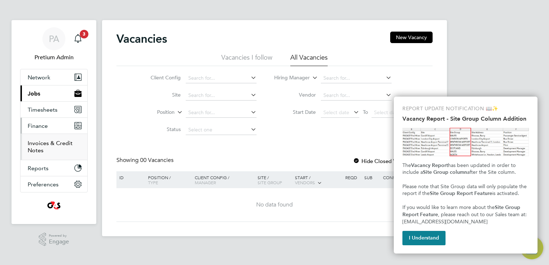
click at [40, 145] on link "Invoices & Credit Notes" at bounding box center [50, 147] width 45 height 14
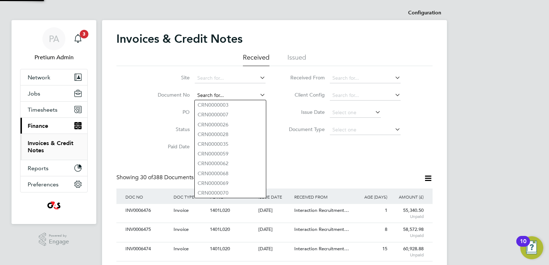
click at [207, 98] on input at bounding box center [230, 96] width 71 height 10
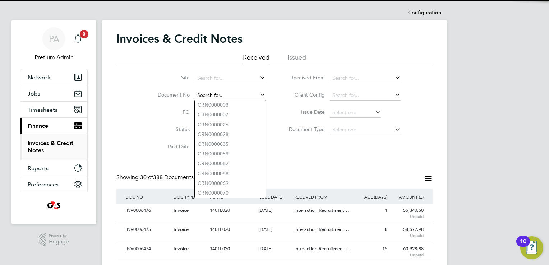
paste input "INV0006476"
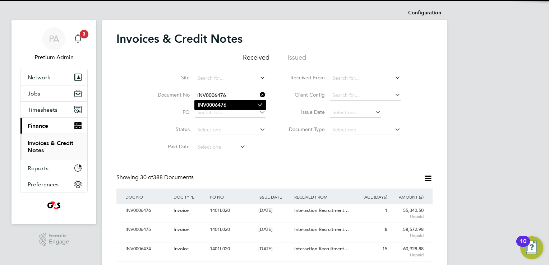
type input "INV0006476"
click at [216, 109] on li "INV0006476" at bounding box center [230, 105] width 71 height 10
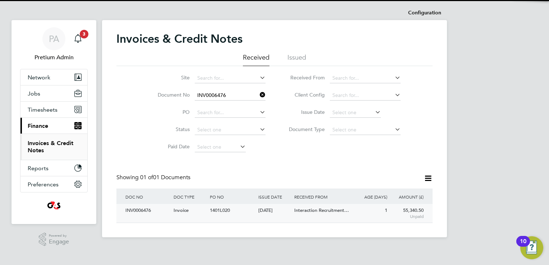
click at [288, 218] on div "INV0006476 Invoice 1401L020 23 Sep 2025 G4S Facilities Management (Uk) Limited …" at bounding box center [274, 213] width 316 height 19
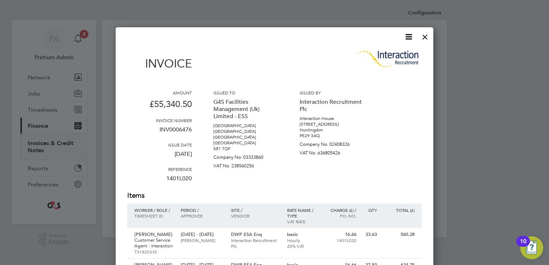
click at [407, 40] on icon at bounding box center [408, 36] width 9 height 9
click at [393, 52] on li "Download Invoice" at bounding box center [387, 54] width 50 height 10
click at [407, 38] on icon at bounding box center [408, 36] width 9 height 9
click at [393, 50] on li "Download Invoice" at bounding box center [387, 54] width 50 height 10
click at [427, 35] on div at bounding box center [425, 35] width 13 height 13
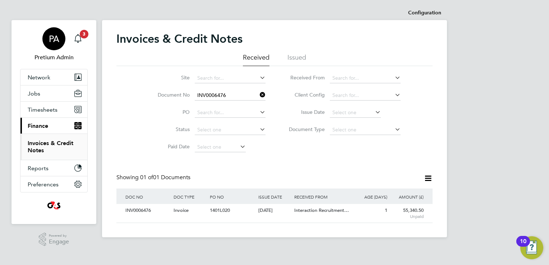
click at [48, 41] on div "PA" at bounding box center [53, 38] width 23 height 23
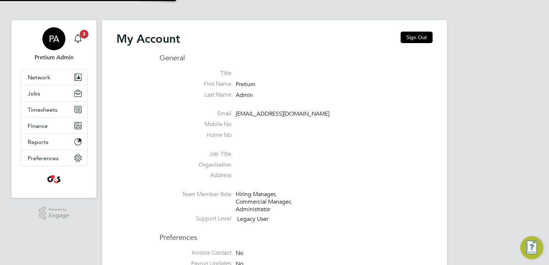
type input "g4scars@pretiumresourcing.co.uk"
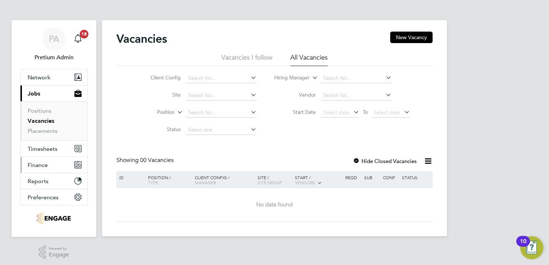
click at [45, 162] on span "Finance" at bounding box center [38, 165] width 20 height 7
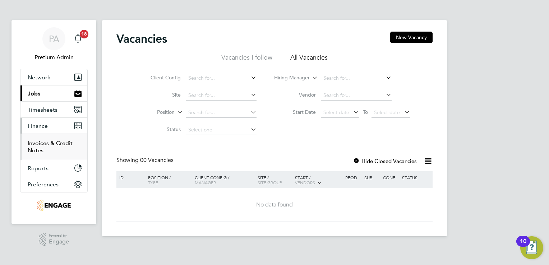
click at [54, 145] on link "Invoices & Credit Notes" at bounding box center [50, 147] width 45 height 14
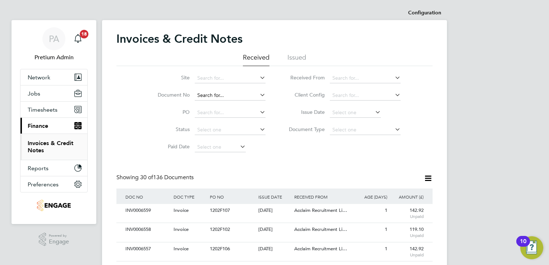
click at [210, 94] on input at bounding box center [230, 96] width 71 height 10
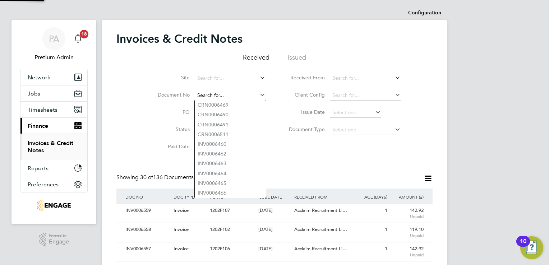
paste input "INV0006559"
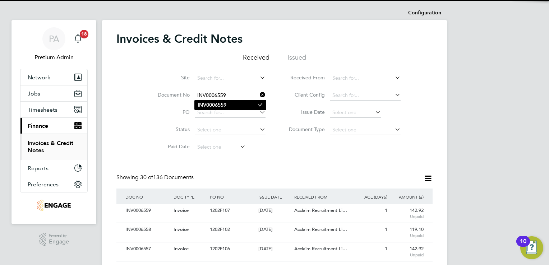
type input "INV0006559"
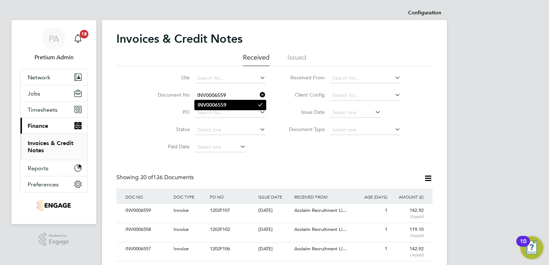
click at [215, 103] on b "INV0006559" at bounding box center [212, 105] width 29 height 6
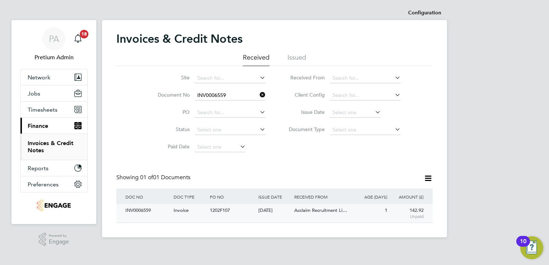
click at [279, 214] on div "[DATE]" at bounding box center [275, 210] width 36 height 13
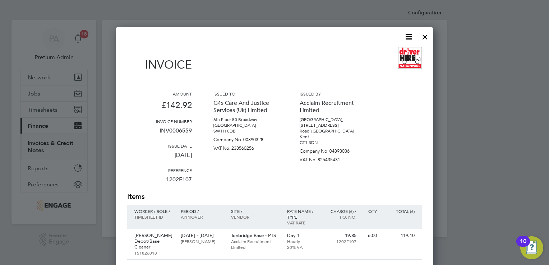
click at [409, 39] on icon at bounding box center [408, 36] width 9 height 9
click at [401, 51] on li "Download Invoice" at bounding box center [387, 54] width 50 height 10
click at [426, 35] on div at bounding box center [425, 35] width 13 height 13
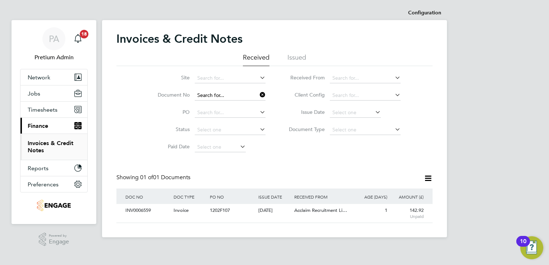
click at [242, 97] on input at bounding box center [230, 96] width 71 height 10
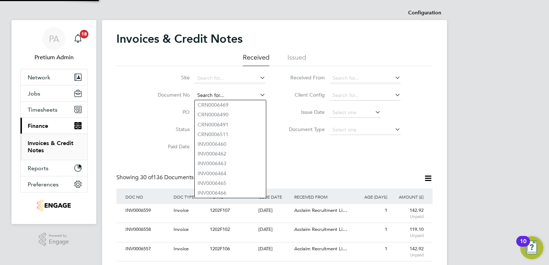
paste input "INV0006558"
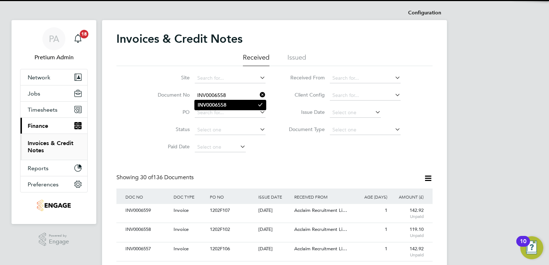
click at [226, 107] on b "INV0006558" at bounding box center [212, 105] width 29 height 6
type input "INV0006558"
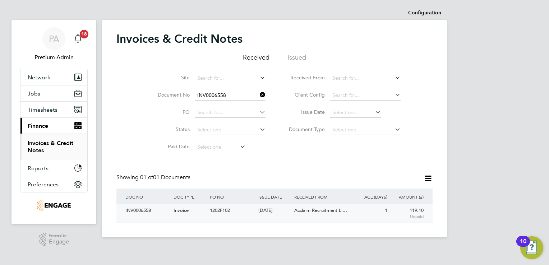
click at [327, 213] on span "Acclaim Recruitment Li…" at bounding box center [320, 210] width 53 height 6
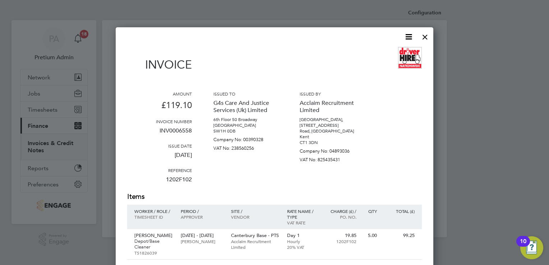
click at [410, 35] on icon at bounding box center [408, 36] width 9 height 9
click at [398, 50] on li "Download Invoice" at bounding box center [387, 54] width 50 height 10
click at [338, 56] on div "Invoice" at bounding box center [274, 63] width 295 height 32
click at [425, 36] on div at bounding box center [425, 35] width 13 height 13
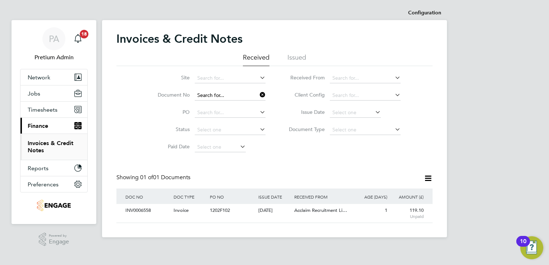
click at [241, 95] on input at bounding box center [230, 96] width 71 height 10
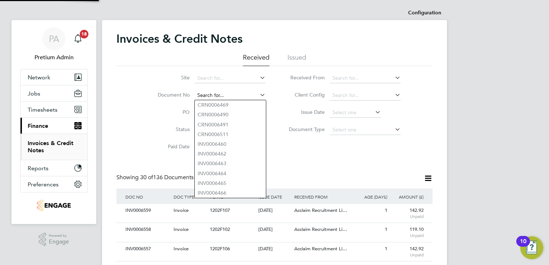
paste input "INV0006557"
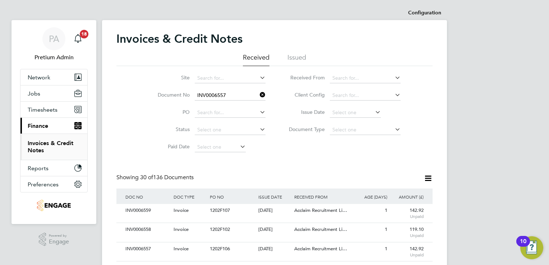
click at [239, 105] on li "INV0006557" at bounding box center [230, 105] width 71 height 10
type input "INV0006557"
click at [276, 215] on div "[DATE]" at bounding box center [275, 210] width 36 height 13
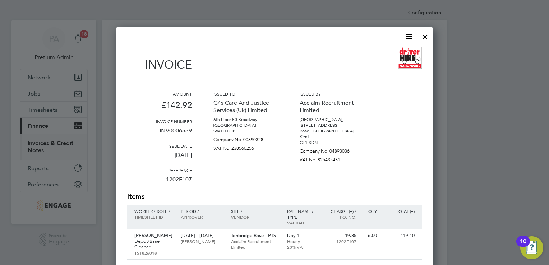
click at [404, 41] on icon at bounding box center [408, 36] width 9 height 9
click at [401, 50] on li "Download Invoice" at bounding box center [387, 54] width 50 height 10
click at [376, 50] on div "Invoice" at bounding box center [274, 63] width 295 height 32
click at [426, 37] on div at bounding box center [425, 35] width 13 height 13
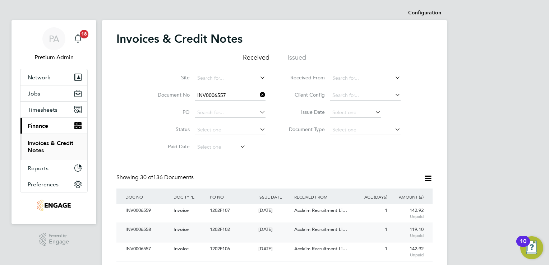
click at [338, 237] on div "INV0006558 Invoice 1202F102 23 Sep 2025 G4s Care And Justice Services (Uk) Limi…" at bounding box center [274, 232] width 316 height 19
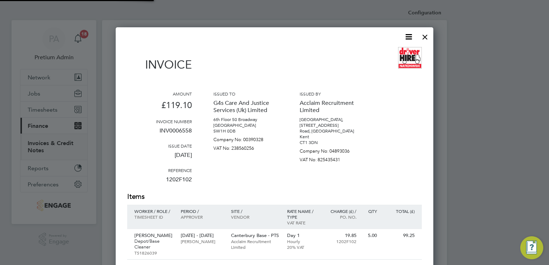
scroll to position [383, 318]
click at [413, 36] on icon at bounding box center [408, 36] width 9 height 9
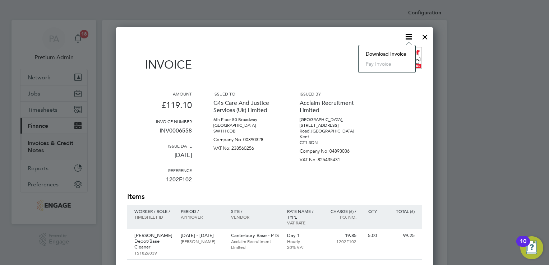
click at [395, 52] on li "Download Invoice" at bounding box center [387, 54] width 50 height 10
click at [345, 12] on div at bounding box center [274, 132] width 549 height 265
click at [424, 37] on div at bounding box center [425, 35] width 13 height 13
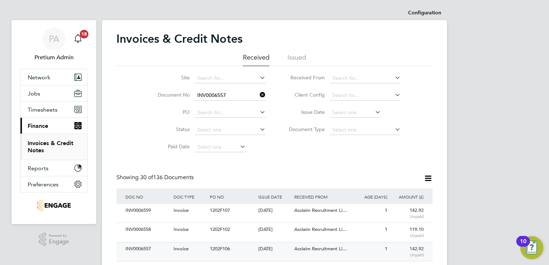
click at [325, 247] on span "Acclaim Recruitment Li…" at bounding box center [320, 249] width 53 height 6
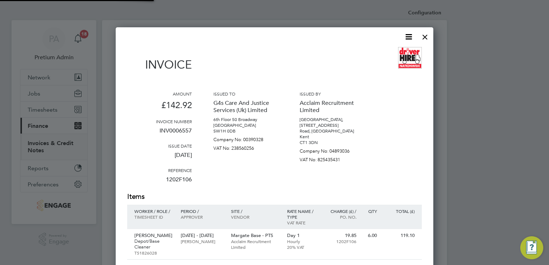
scroll to position [383, 318]
click at [406, 38] on icon at bounding box center [408, 36] width 9 height 9
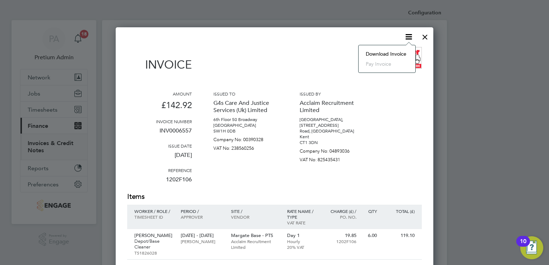
click at [394, 52] on li "Download Invoice" at bounding box center [387, 54] width 50 height 10
click at [304, 76] on div "Invoice" at bounding box center [274, 63] width 295 height 32
click at [425, 37] on div at bounding box center [425, 35] width 13 height 13
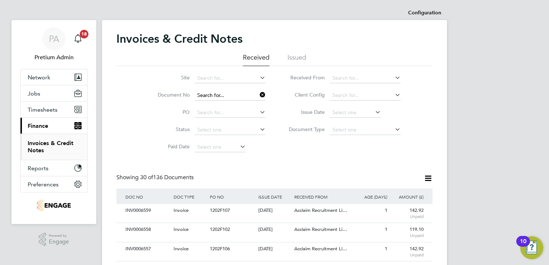
click at [240, 95] on input at bounding box center [230, 96] width 71 height 10
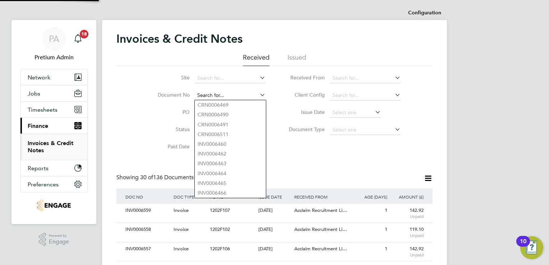
scroll to position [14, 49]
paste input "INV0006557"
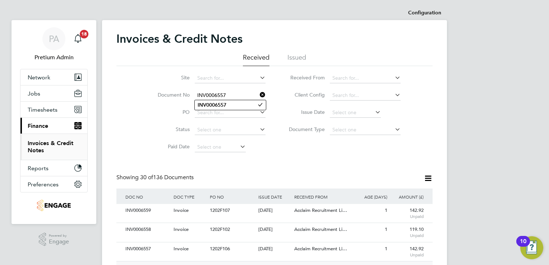
type input "INV0006557"
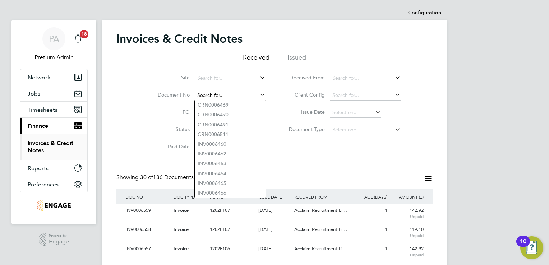
paste input "INV0006499"
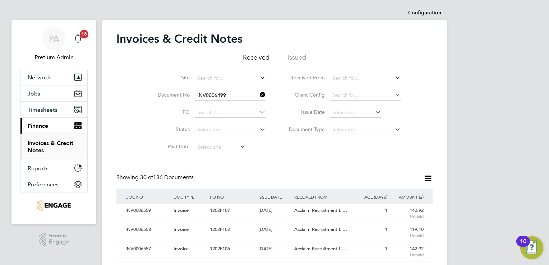
click at [215, 107] on b "INV0006499" at bounding box center [212, 105] width 29 height 6
type input "INV0006499"
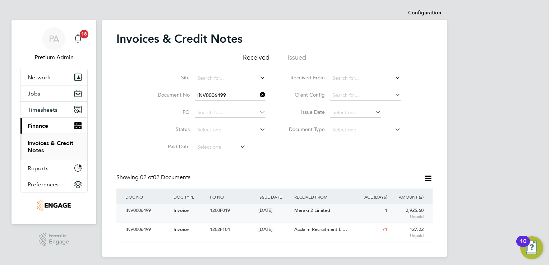
click at [326, 212] on span "Meraki 2 Limited" at bounding box center [312, 210] width 36 height 6
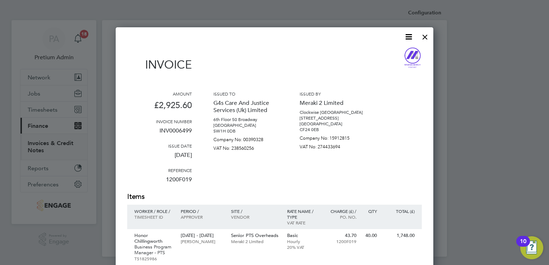
click at [412, 36] on icon at bounding box center [408, 36] width 9 height 9
click at [399, 53] on li "Download Invoice" at bounding box center [387, 54] width 50 height 10
click at [357, 47] on div "Invoice" at bounding box center [274, 63] width 295 height 32
click at [407, 32] on icon at bounding box center [408, 36] width 9 height 9
click at [402, 52] on li "Download Invoice" at bounding box center [387, 54] width 50 height 10
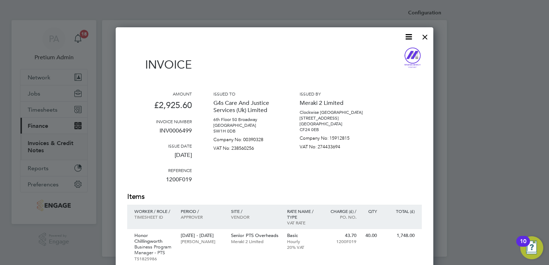
click at [423, 37] on div at bounding box center [425, 35] width 13 height 13
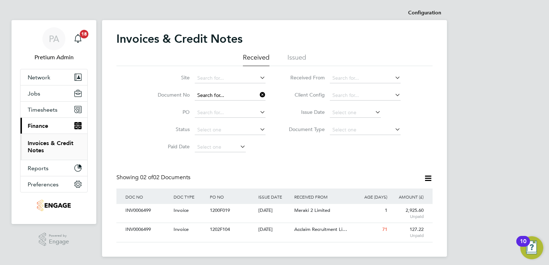
click at [243, 96] on input at bounding box center [230, 96] width 71 height 10
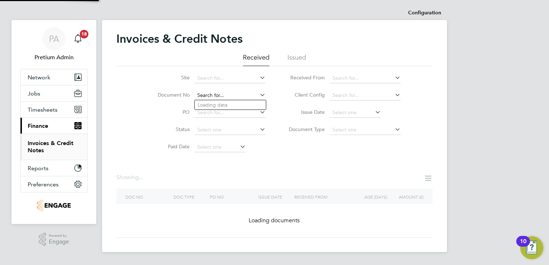
paste input "INV0006556"
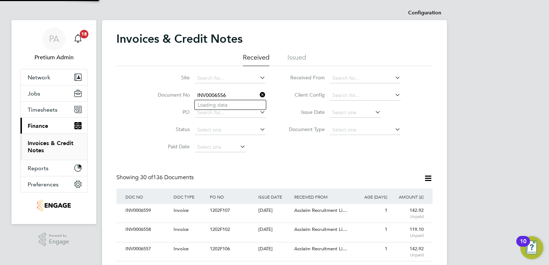
scroll to position [14, 49]
click at [219, 107] on b "INV0006556" at bounding box center [212, 105] width 29 height 6
type input "INV0006556"
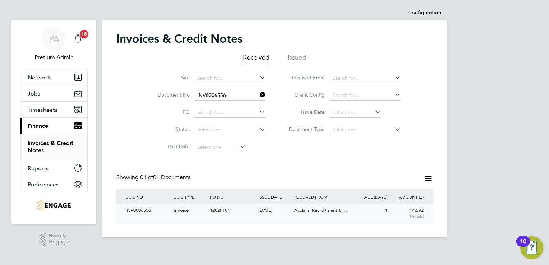
click at [330, 215] on div "Acclaim Recruitment Li…" at bounding box center [323, 210] width 60 height 13
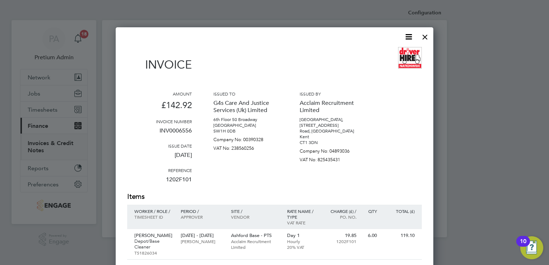
click at [411, 37] on icon at bounding box center [408, 36] width 9 height 9
click at [400, 52] on li "Download Invoice" at bounding box center [387, 54] width 50 height 10
click at [282, 20] on div at bounding box center [274, 132] width 549 height 265
click at [424, 40] on div at bounding box center [425, 35] width 13 height 13
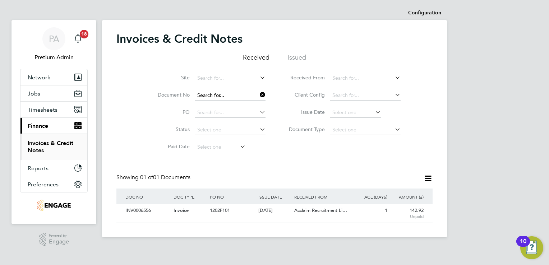
click at [242, 94] on input at bounding box center [230, 96] width 71 height 10
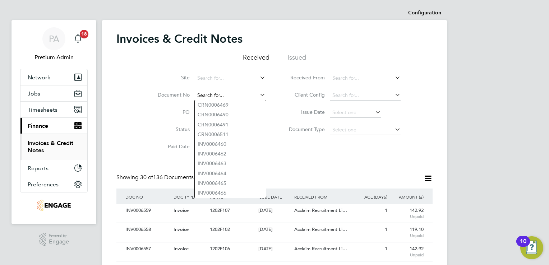
paste input "INV0006498"
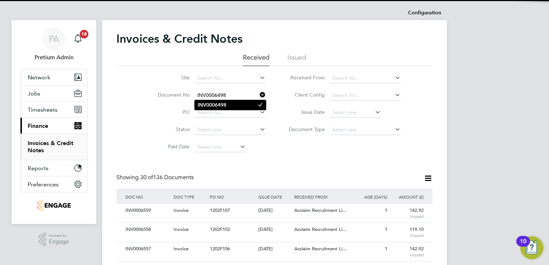
type input "INV0006498"
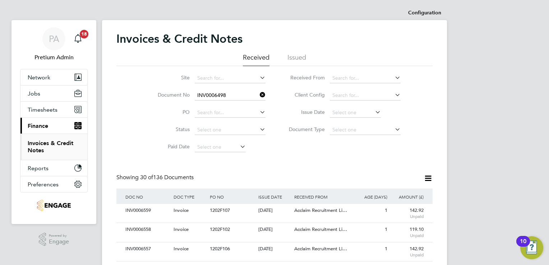
click at [241, 104] on li "INV0006498" at bounding box center [230, 105] width 71 height 10
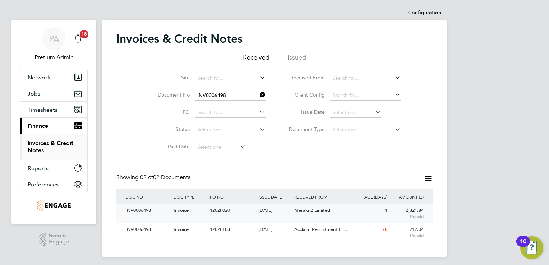
click at [316, 206] on div "Meraki 2 Limited" at bounding box center [323, 210] width 60 height 13
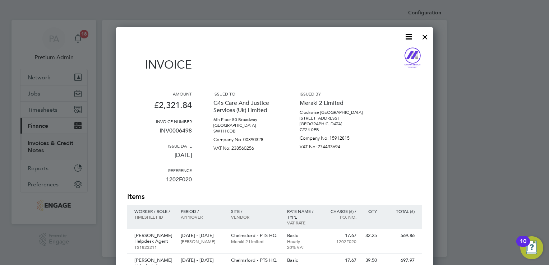
click at [407, 37] on icon at bounding box center [408, 36] width 9 height 9
click at [386, 55] on li "Download Invoice" at bounding box center [387, 54] width 50 height 10
click at [426, 38] on div at bounding box center [425, 35] width 13 height 13
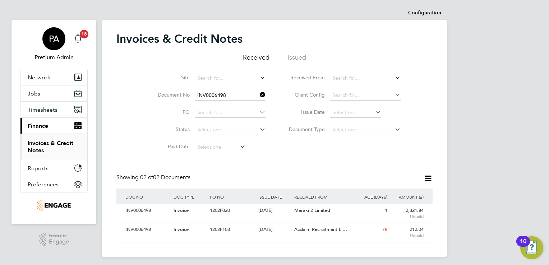
click at [58, 47] on div "PA" at bounding box center [53, 38] width 23 height 23
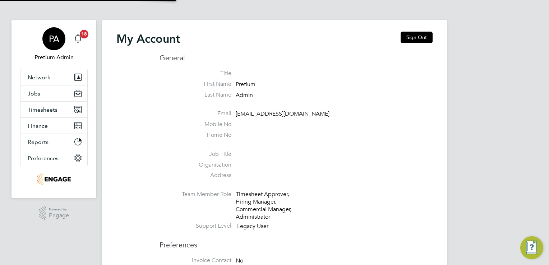
type input "[EMAIL_ADDRESS][DOMAIN_NAME]"
click at [60, 46] on div "PA" at bounding box center [53, 38] width 23 height 23
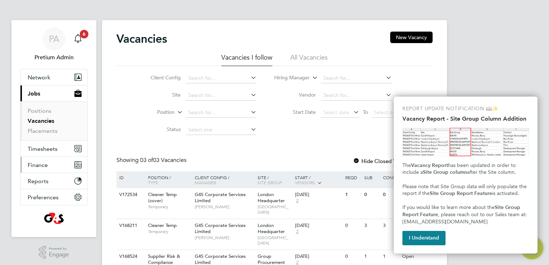
click at [42, 169] on button "Finance" at bounding box center [53, 165] width 67 height 16
click at [426, 239] on button "I Understand" at bounding box center [424, 238] width 43 height 14
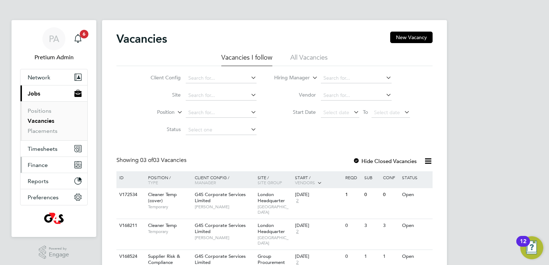
click at [42, 169] on button "Finance" at bounding box center [53, 165] width 67 height 16
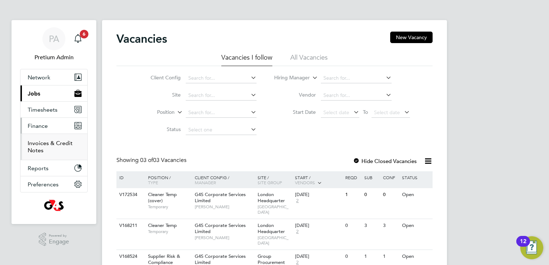
click at [43, 141] on link "Invoices & Credit Notes" at bounding box center [50, 147] width 45 height 14
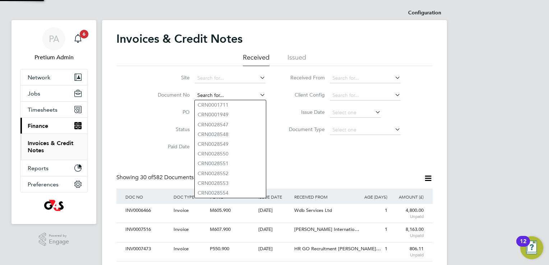
click at [217, 93] on input at bounding box center [230, 96] width 71 height 10
paste input "INV0006466"
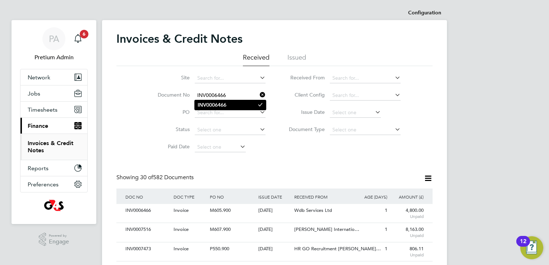
type input "INV0006466"
click at [222, 107] on b "INV0006466" at bounding box center [212, 105] width 29 height 6
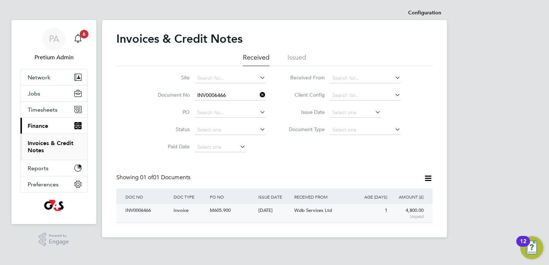
click at [339, 214] on div "Wdb Services Ltd" at bounding box center [323, 210] width 60 height 13
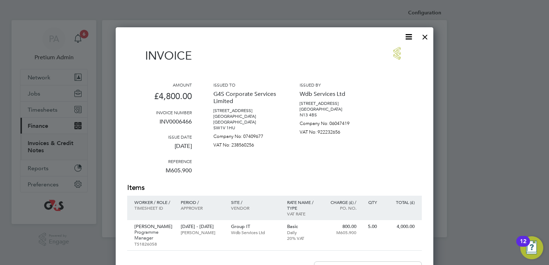
click at [416, 31] on div "Invoice Amount £4,800.00 Invoice number INV0006466 Issue date 23 Sep 2025 Refer…" at bounding box center [275, 214] width 318 height 375
drag, startPoint x: 416, startPoint y: 31, endPoint x: 408, endPoint y: 37, distance: 10.3
click at [408, 37] on icon at bounding box center [408, 36] width 9 height 9
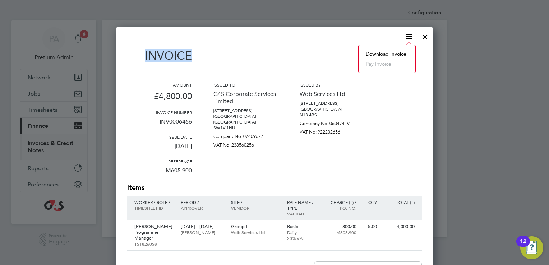
click at [388, 52] on li "Download Invoice" at bounding box center [387, 54] width 50 height 10
click at [427, 35] on div at bounding box center [425, 35] width 13 height 13
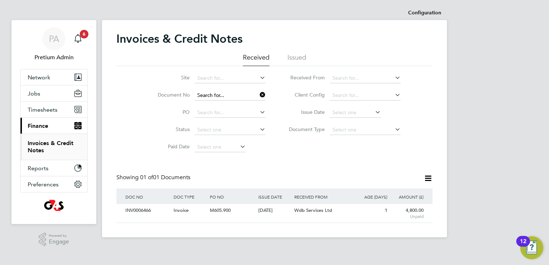
click at [229, 95] on input at bounding box center [230, 96] width 71 height 10
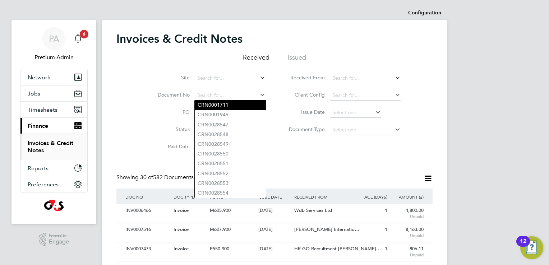
paste input "INV0007516"
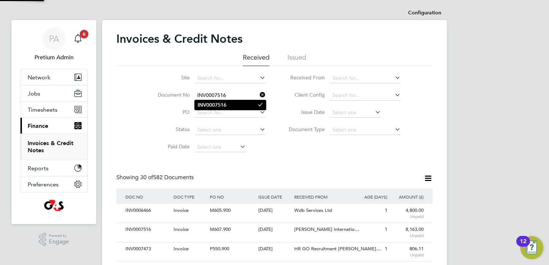
type input "INV0007516"
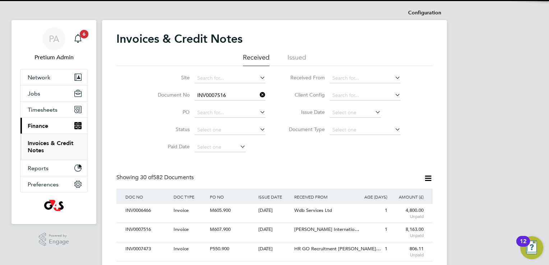
click at [213, 105] on b "INV0007516" at bounding box center [212, 105] width 29 height 6
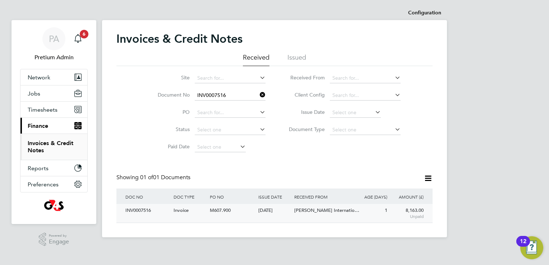
click at [214, 219] on div "INV0007516 Invoice M607.900 23 Sep 2025 G4S Corporate Services Limited Michael …" at bounding box center [274, 213] width 316 height 19
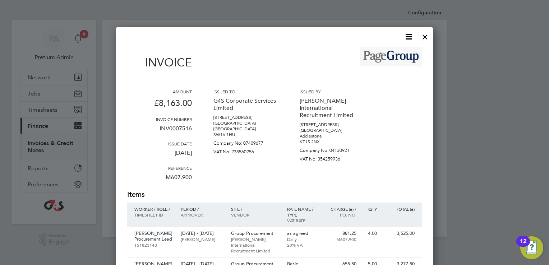
click at [408, 40] on icon at bounding box center [408, 36] width 9 height 9
click at [395, 52] on li "Download Invoice" at bounding box center [387, 54] width 50 height 10
click at [426, 32] on div at bounding box center [425, 35] width 13 height 13
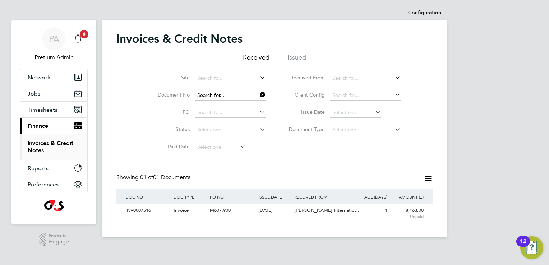
click at [232, 96] on input at bounding box center [230, 96] width 71 height 10
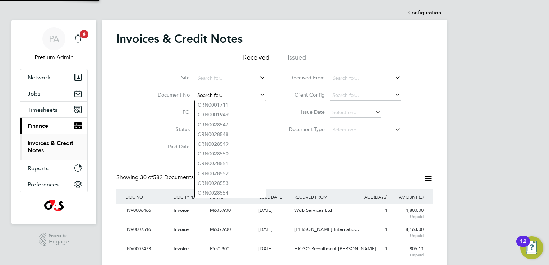
paste input "INV0007473"
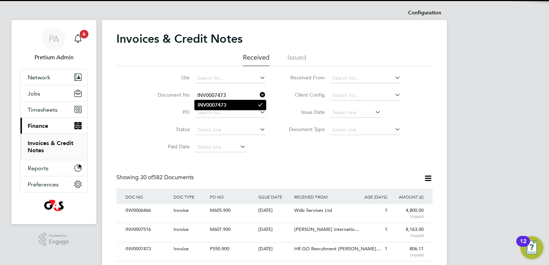
click at [225, 103] on b "INV0007473" at bounding box center [212, 105] width 29 height 6
type input "INV0007473"
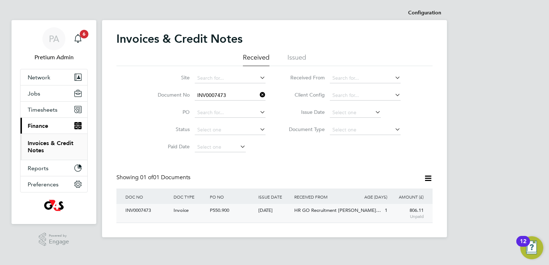
click at [228, 213] on span "P550.900" at bounding box center [219, 210] width 19 height 6
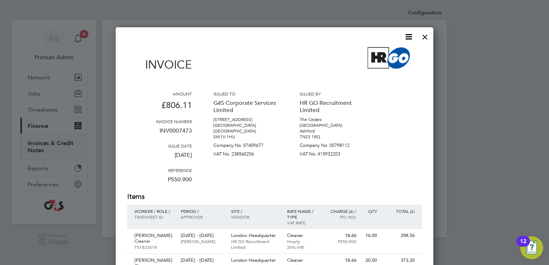
click at [408, 38] on icon at bounding box center [408, 36] width 9 height 9
click at [387, 53] on li "Download Invoice" at bounding box center [387, 54] width 50 height 10
click at [426, 38] on div at bounding box center [425, 35] width 13 height 13
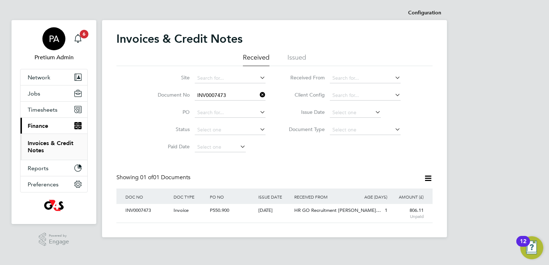
click at [47, 41] on div "PA" at bounding box center [53, 38] width 23 height 23
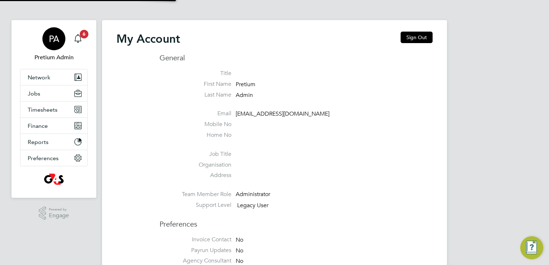
type input "rmg4s@pretiumresourcing.co.uk"
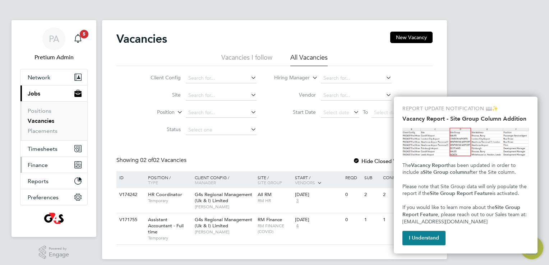
click at [44, 166] on span "Finance" at bounding box center [38, 165] width 20 height 7
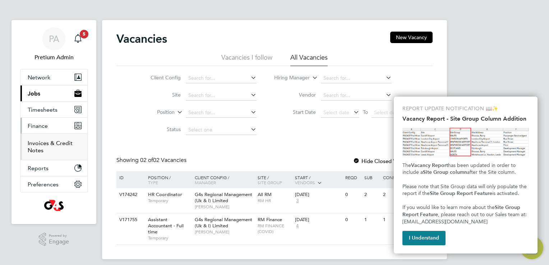
click at [50, 142] on link "Invoices & Credit Notes" at bounding box center [50, 147] width 45 height 14
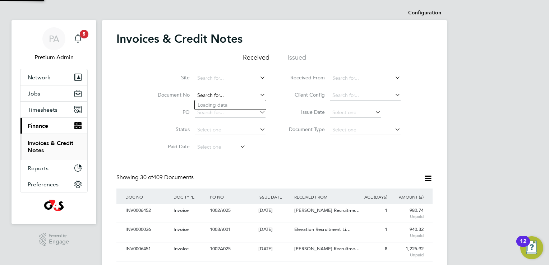
click at [205, 97] on input at bounding box center [230, 96] width 71 height 10
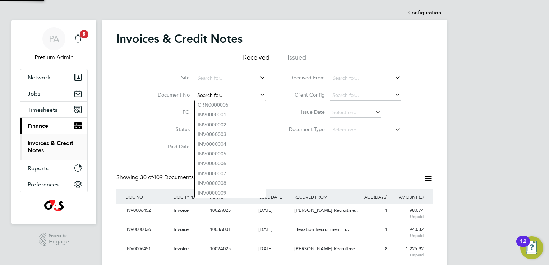
paste input "INV0006452"
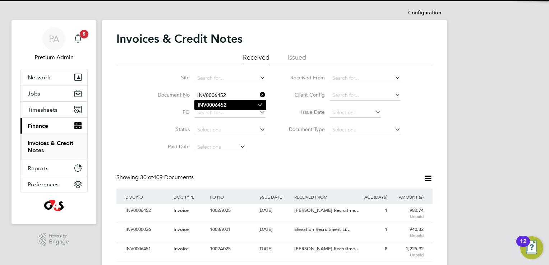
type input "INV0006452"
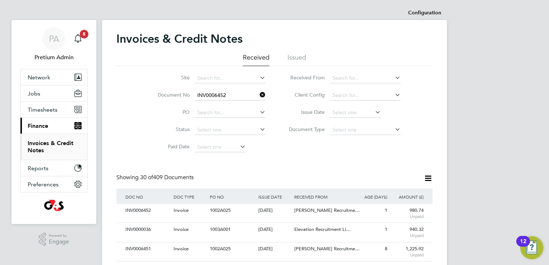
click at [220, 107] on b "INV0006452" at bounding box center [212, 105] width 29 height 6
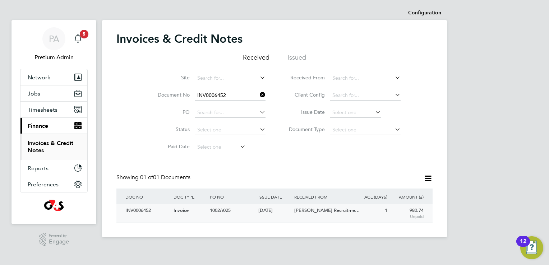
click at [263, 215] on div "[DATE]" at bounding box center [275, 210] width 36 height 13
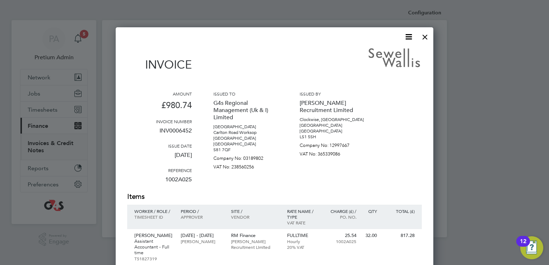
click at [408, 34] on icon at bounding box center [408, 36] width 9 height 9
click at [386, 52] on li "Download Invoice" at bounding box center [387, 54] width 50 height 10
click at [426, 40] on div at bounding box center [425, 35] width 13 height 13
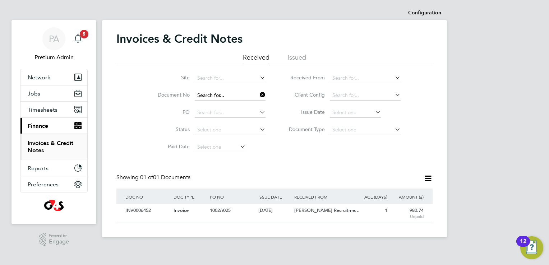
click at [255, 97] on input at bounding box center [230, 96] width 71 height 10
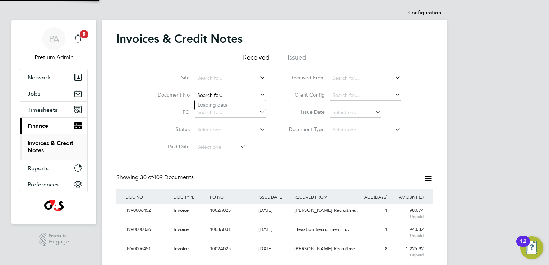
paste input "INV0000036"
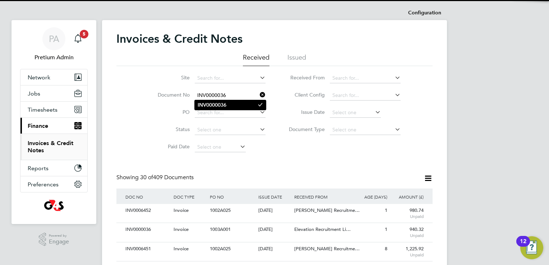
type input "INV0000036"
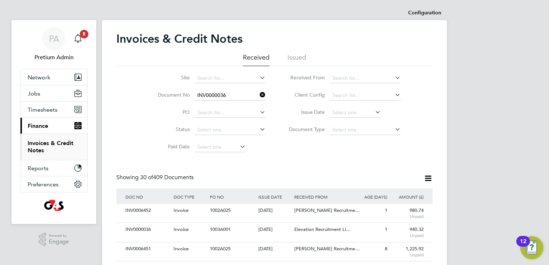
click at [226, 101] on li "INV0000036" at bounding box center [230, 105] width 71 height 10
click at [267, 215] on div "[DATE]" at bounding box center [275, 210] width 36 height 13
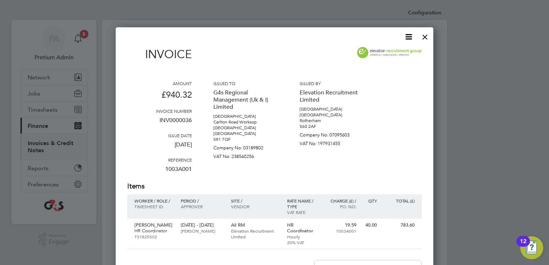
click at [410, 35] on icon at bounding box center [408, 36] width 9 height 9
click at [390, 51] on li "Download Invoice" at bounding box center [387, 54] width 50 height 10
click at [426, 35] on div at bounding box center [425, 35] width 13 height 13
